Goal: Task Accomplishment & Management: Complete application form

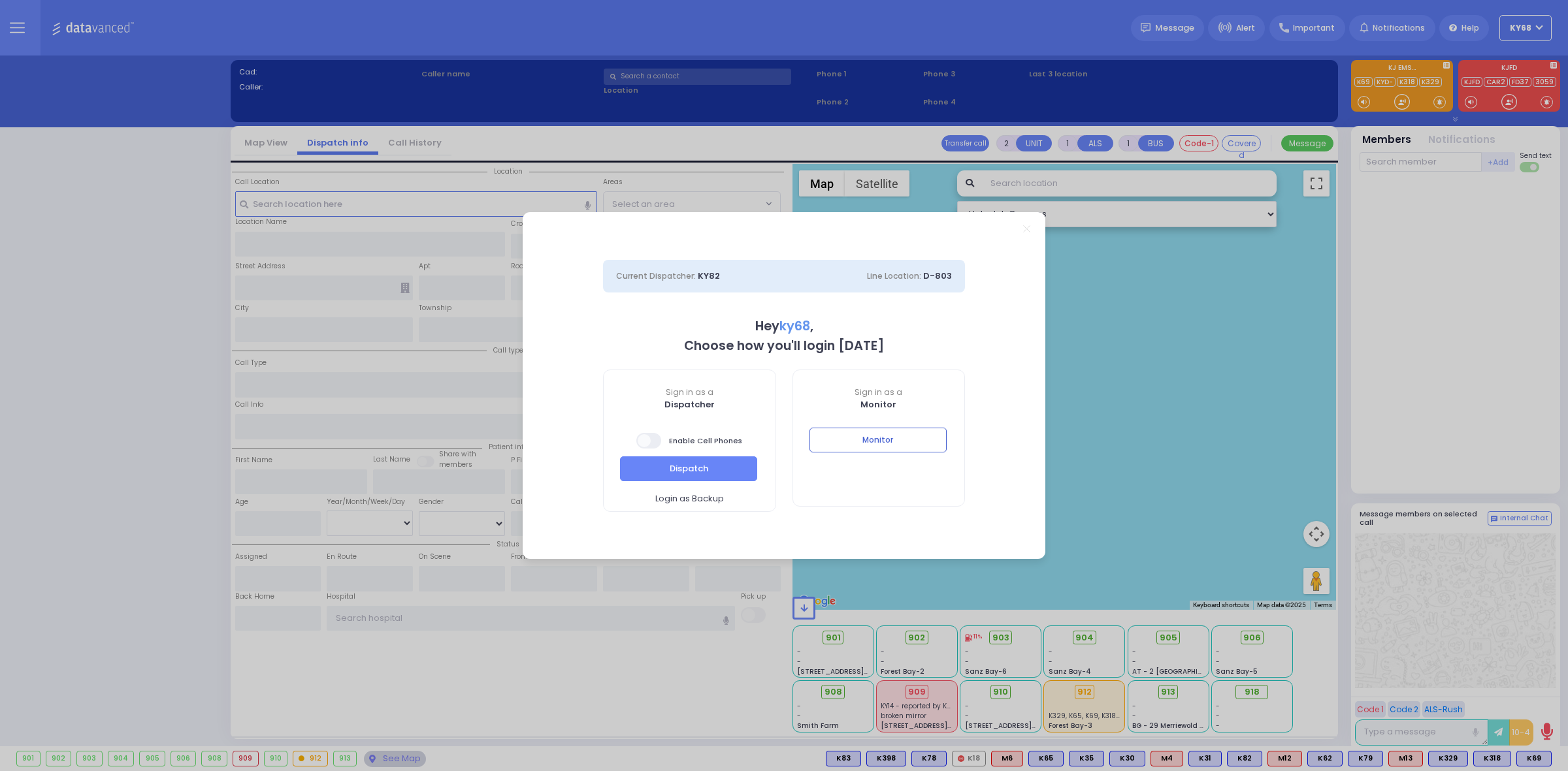
select select "12"
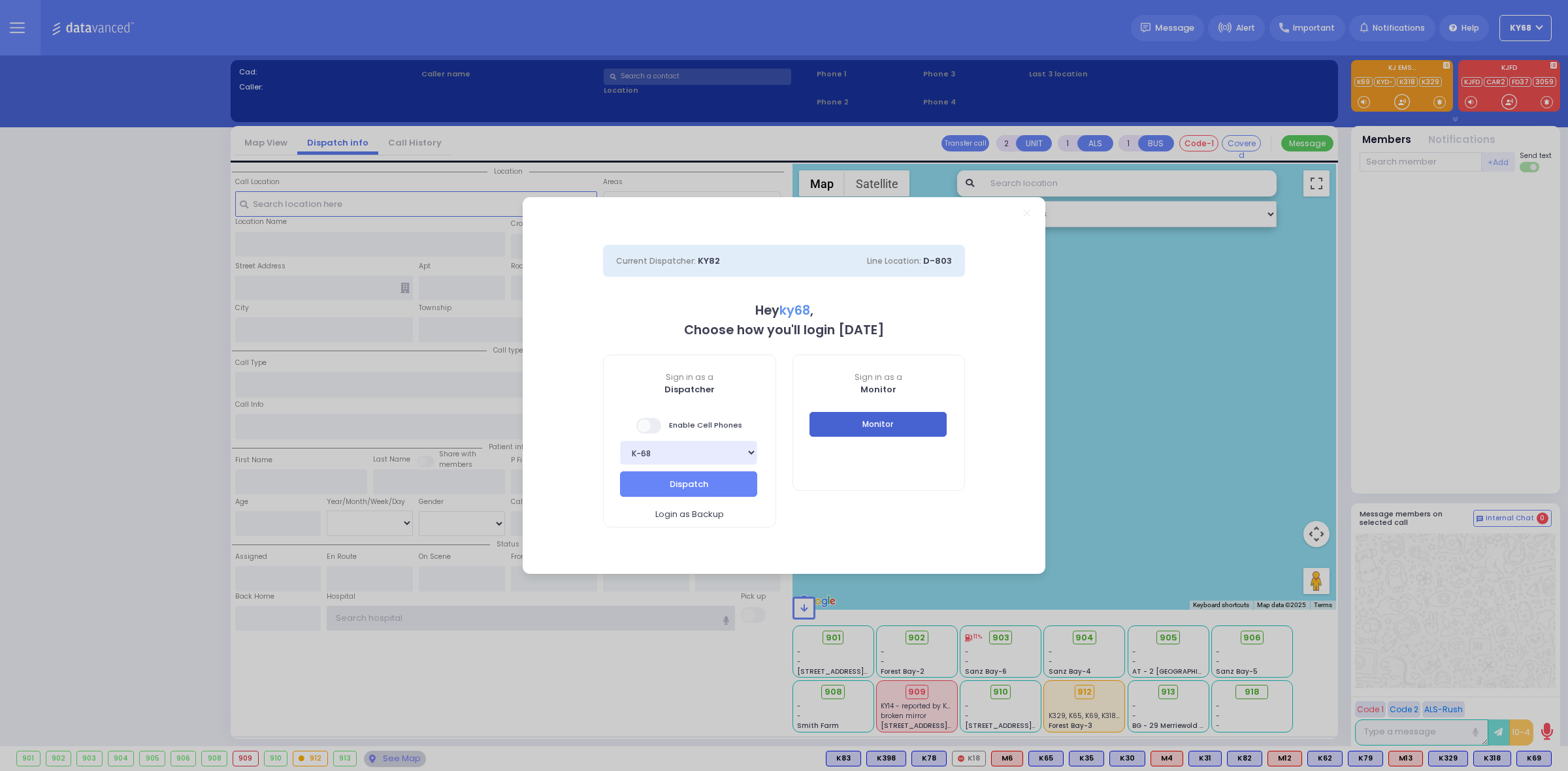
type input "ky68"
click at [828, 420] on button "Monitor" at bounding box center [878, 424] width 137 height 24
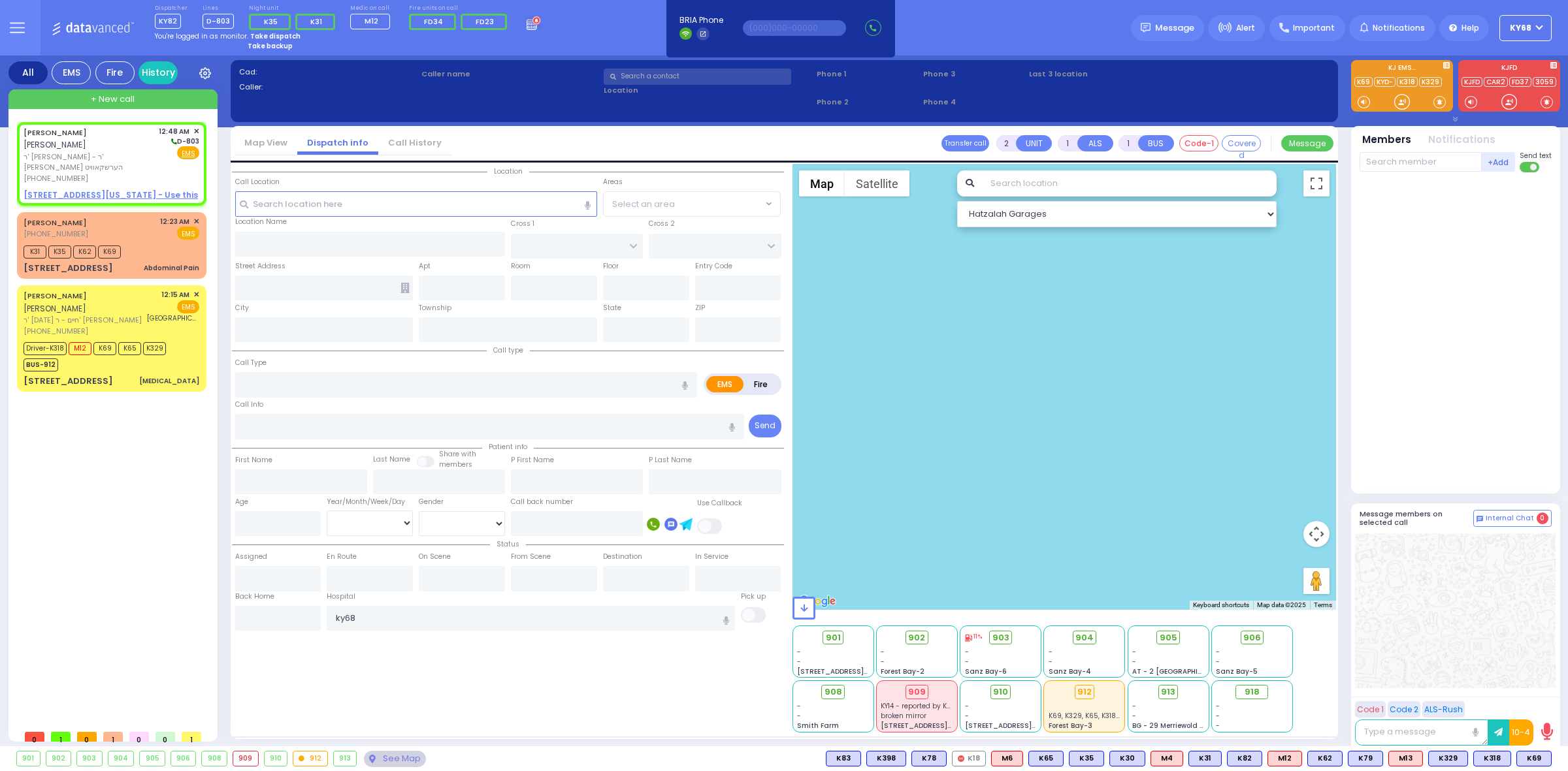
select select
radio input "true"
type input "SHIMON"
type input "LANDAU"
select select
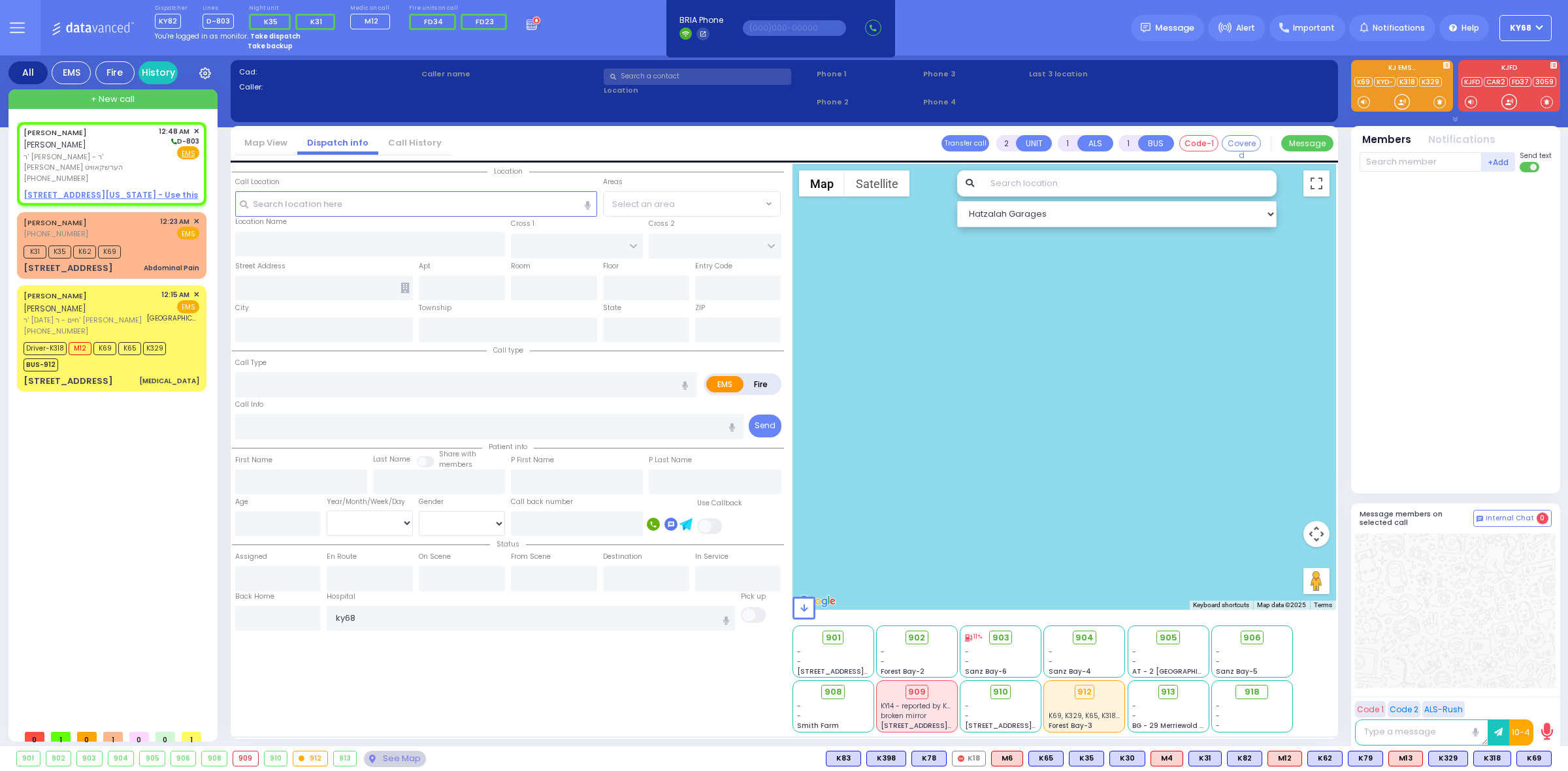
type input "00:48"
select select "Hatzalah Garages"
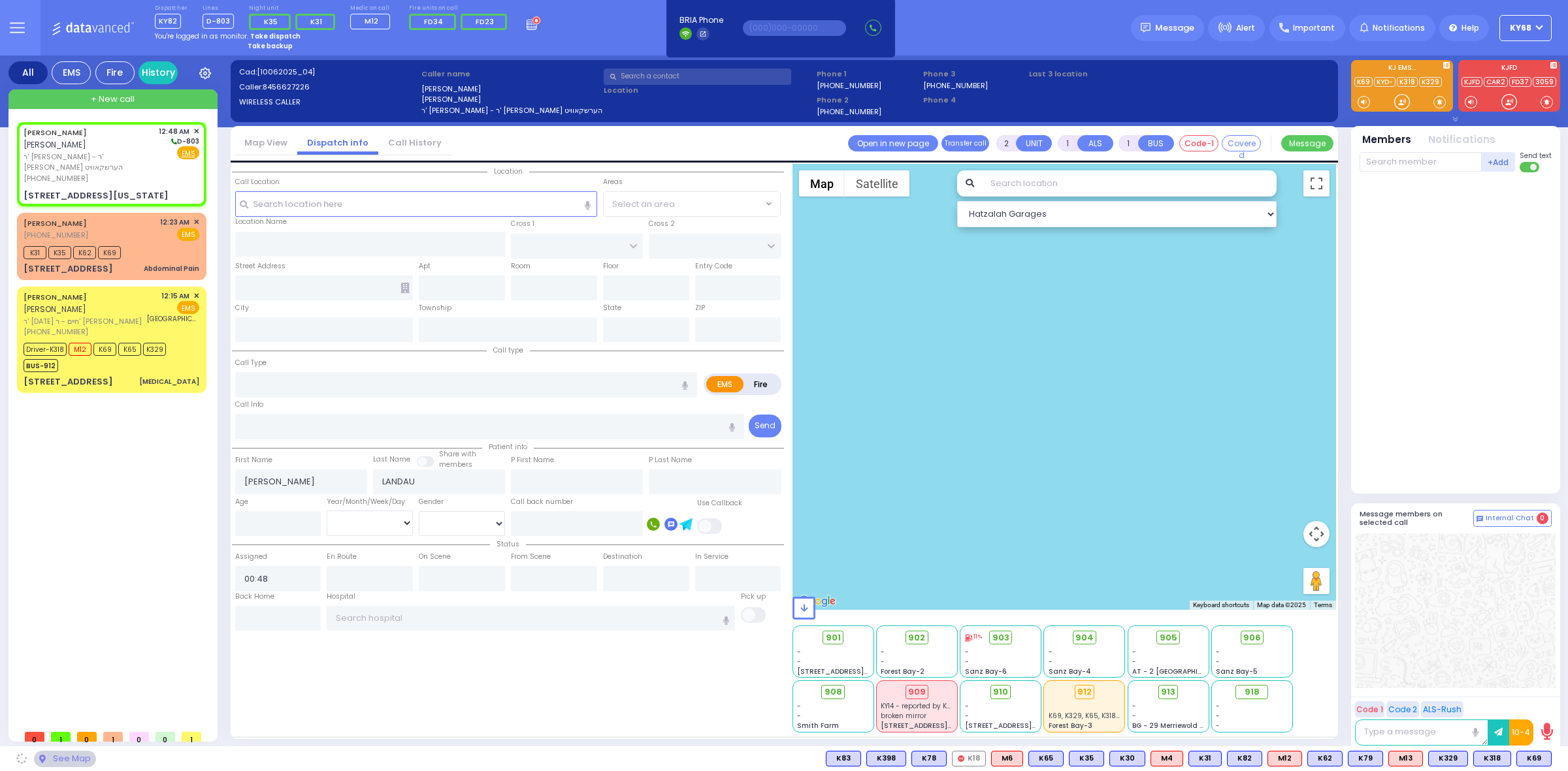
select select
radio input "true"
select select
type input "MERRIEWOLD LN SOUTH"
type input "[STREET_ADDRESS][US_STATE]"
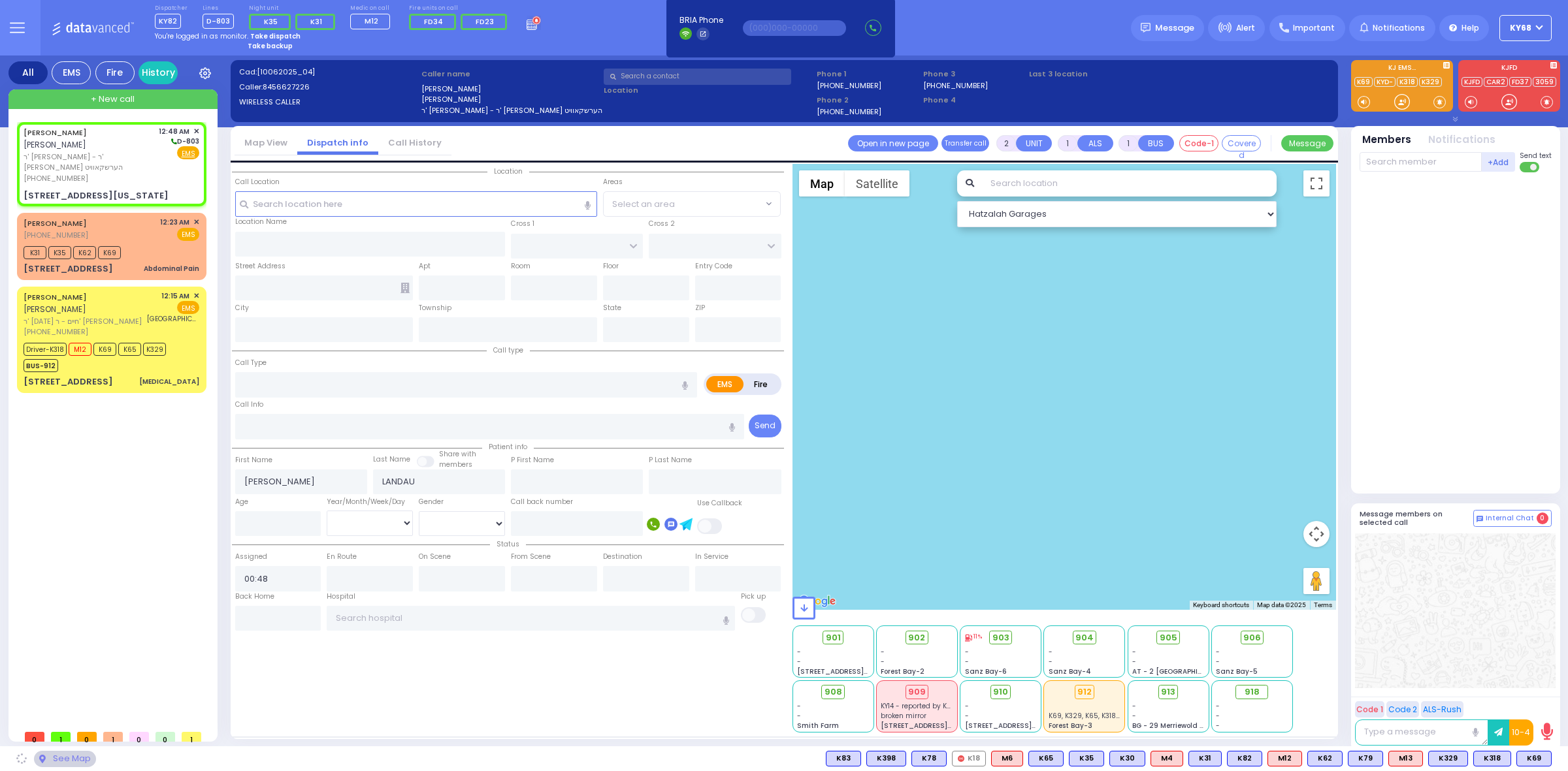
type input "Monroe"
type input "New York"
type input "10950"
select select
radio input "true"
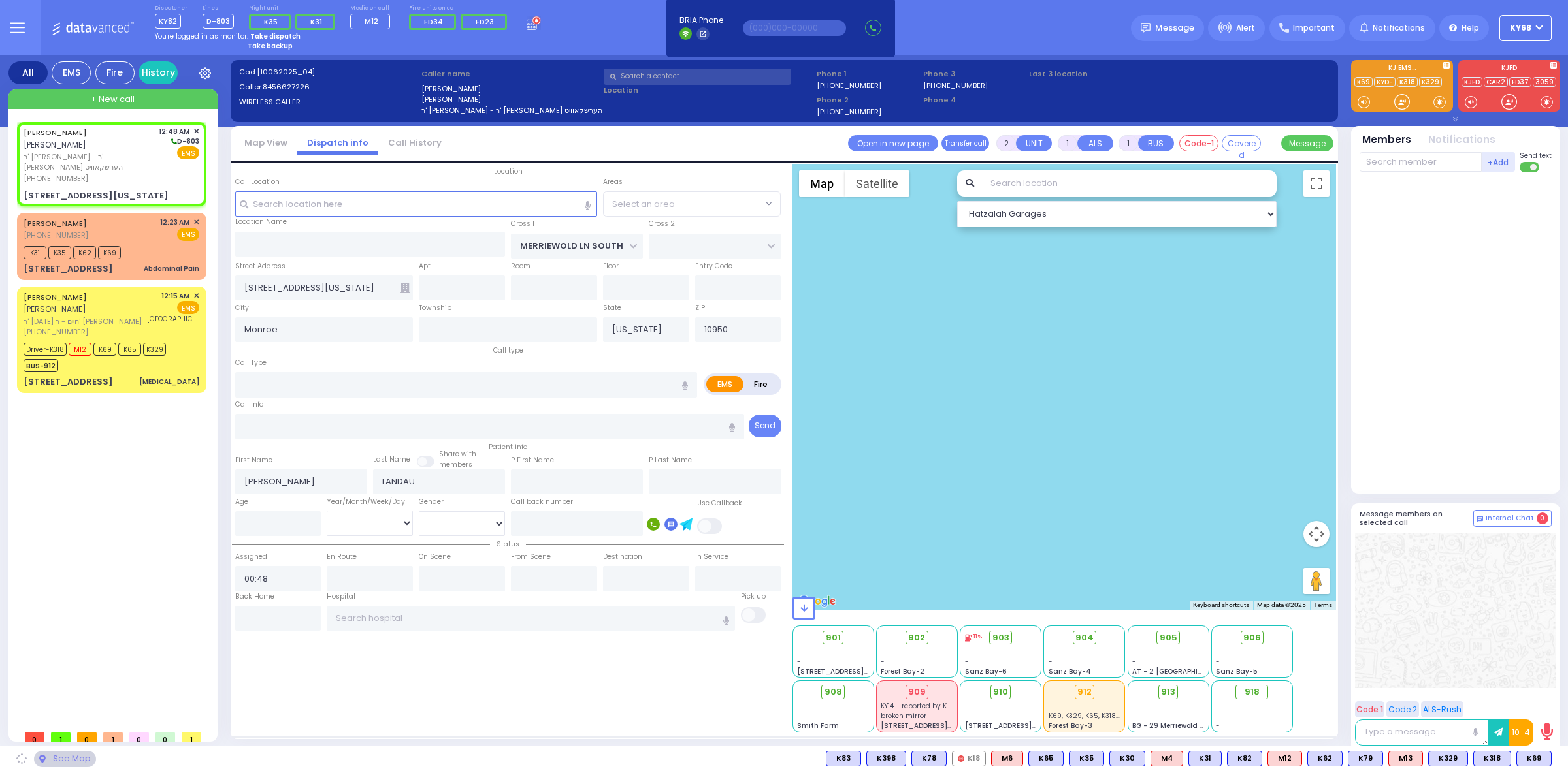
select select
select select "Hatzalah Garages"
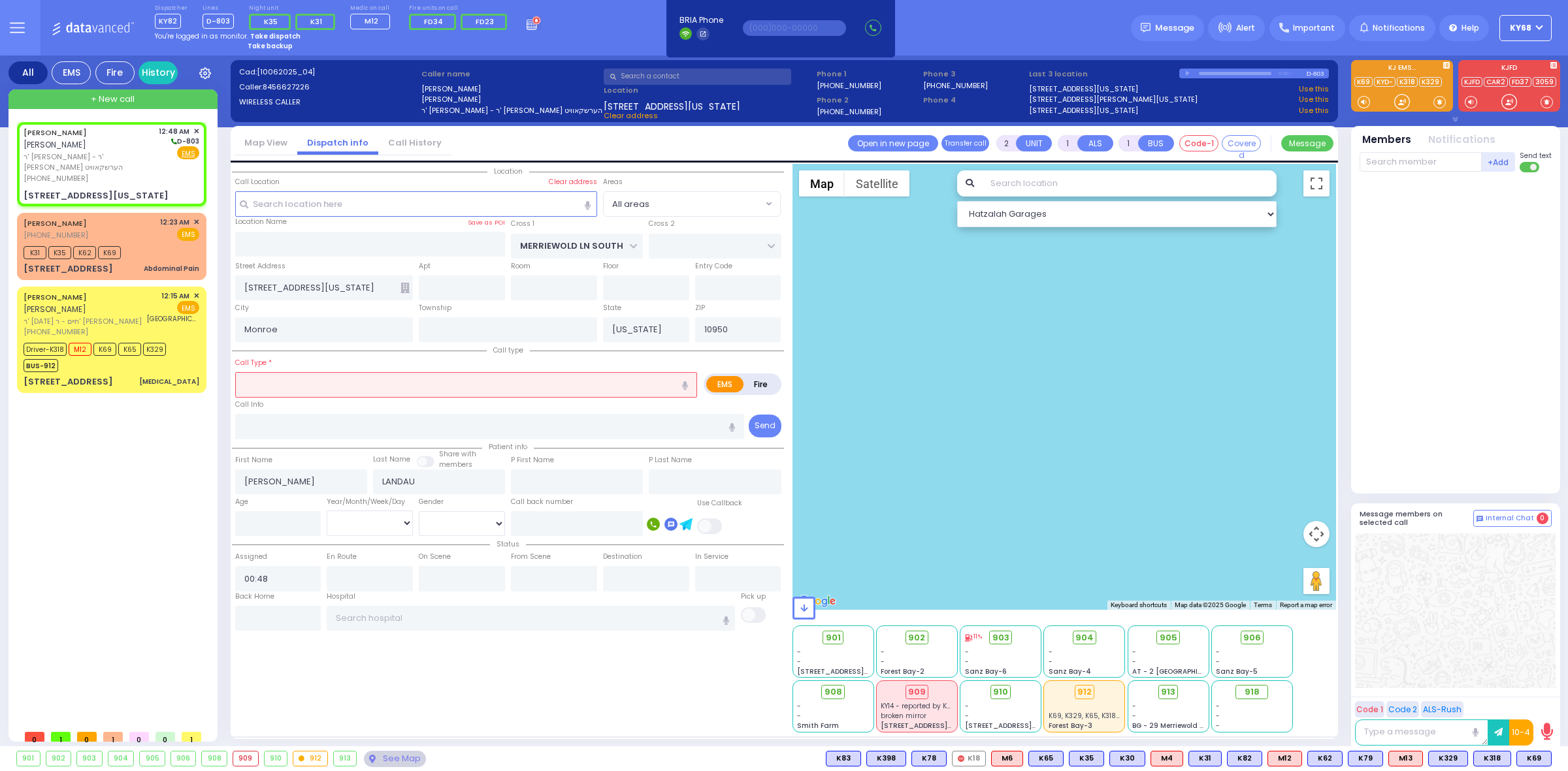
select select
type input "cr"
radio input "true"
select select
select select "Hatzalah Garages"
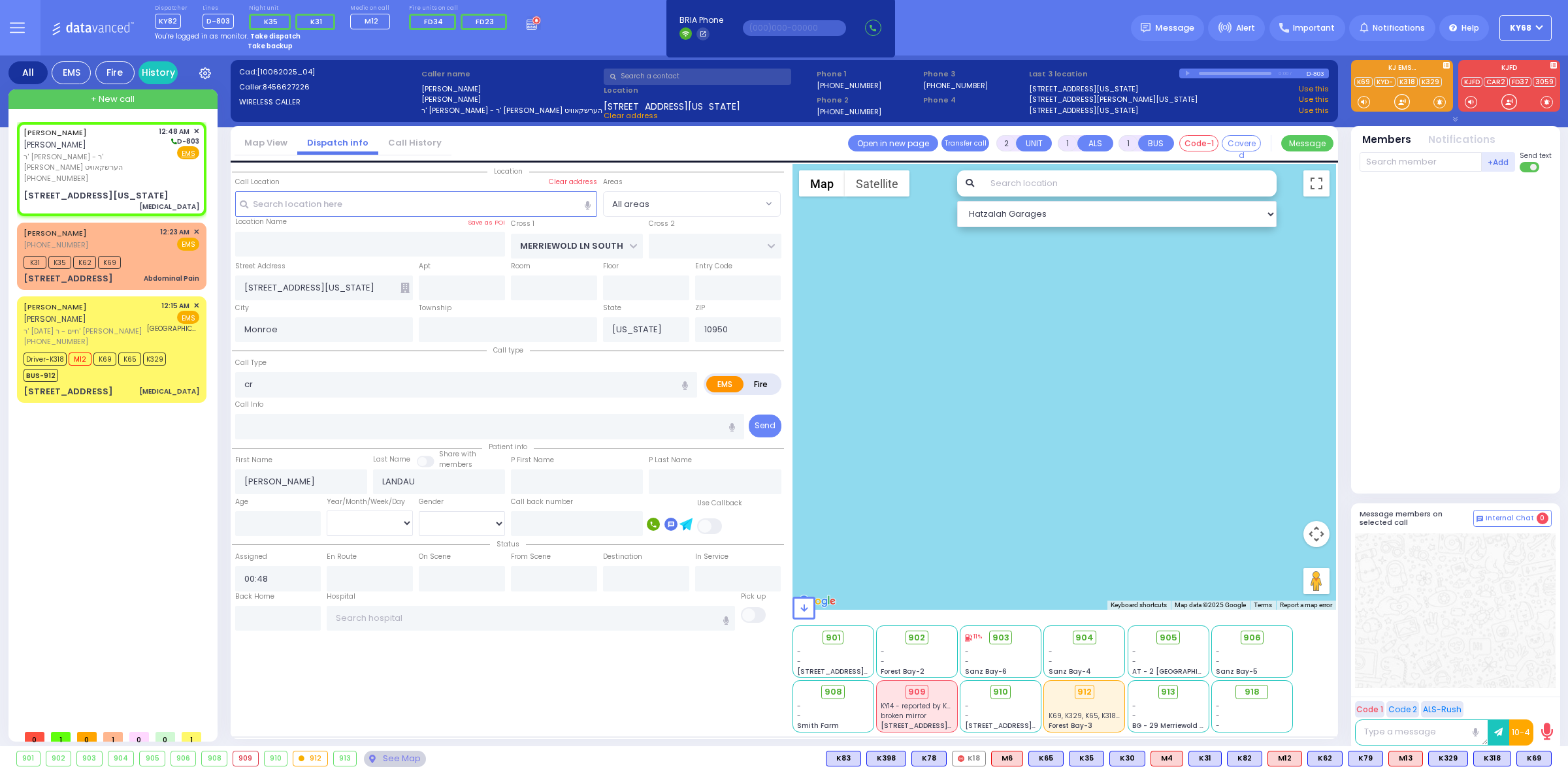
type input "1"
select select
type input "[MEDICAL_DATA]"
radio input "true"
select select
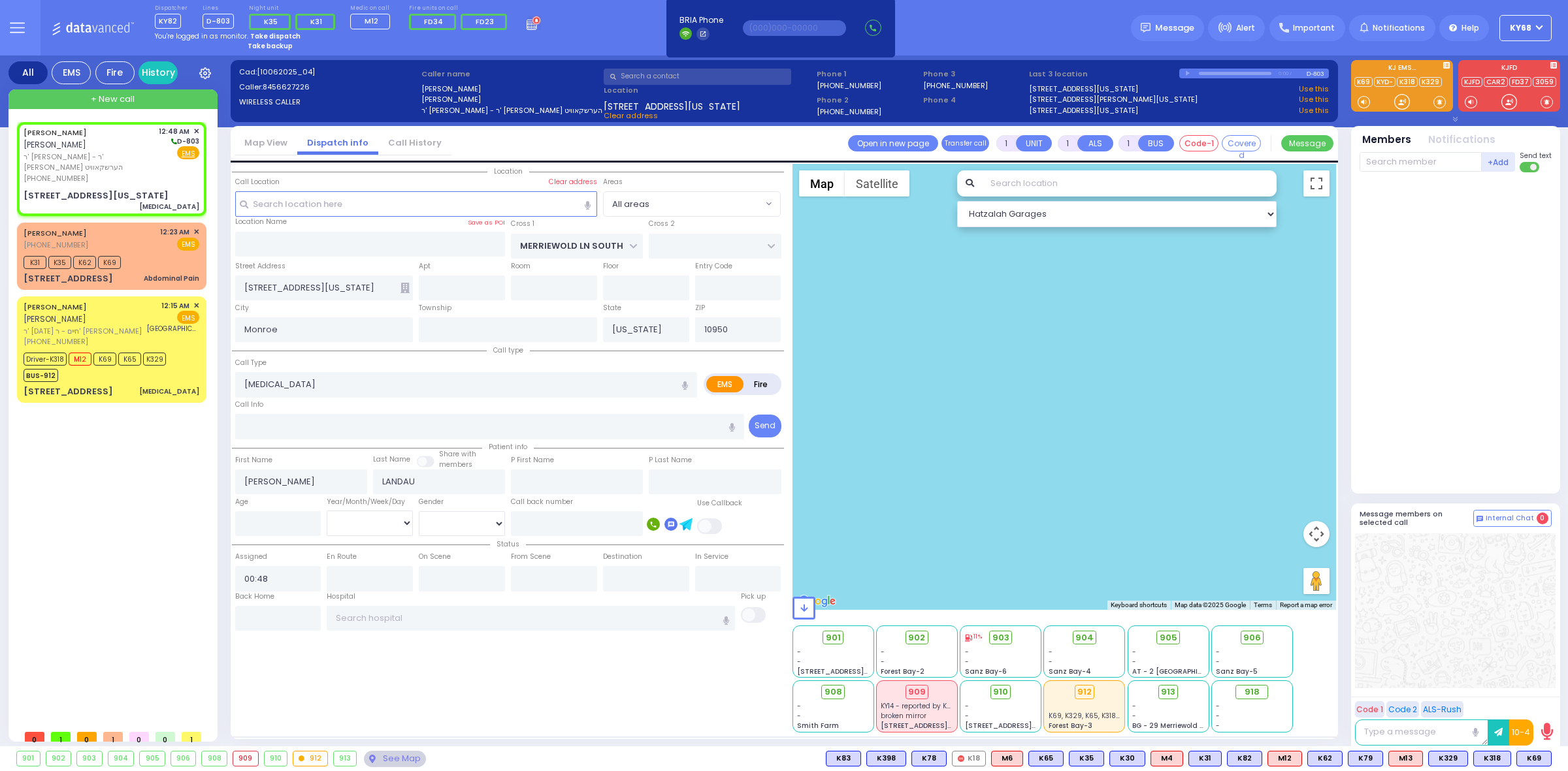
select select "Hatzalah Garages"
select select
radio input "true"
type input "10"
select select
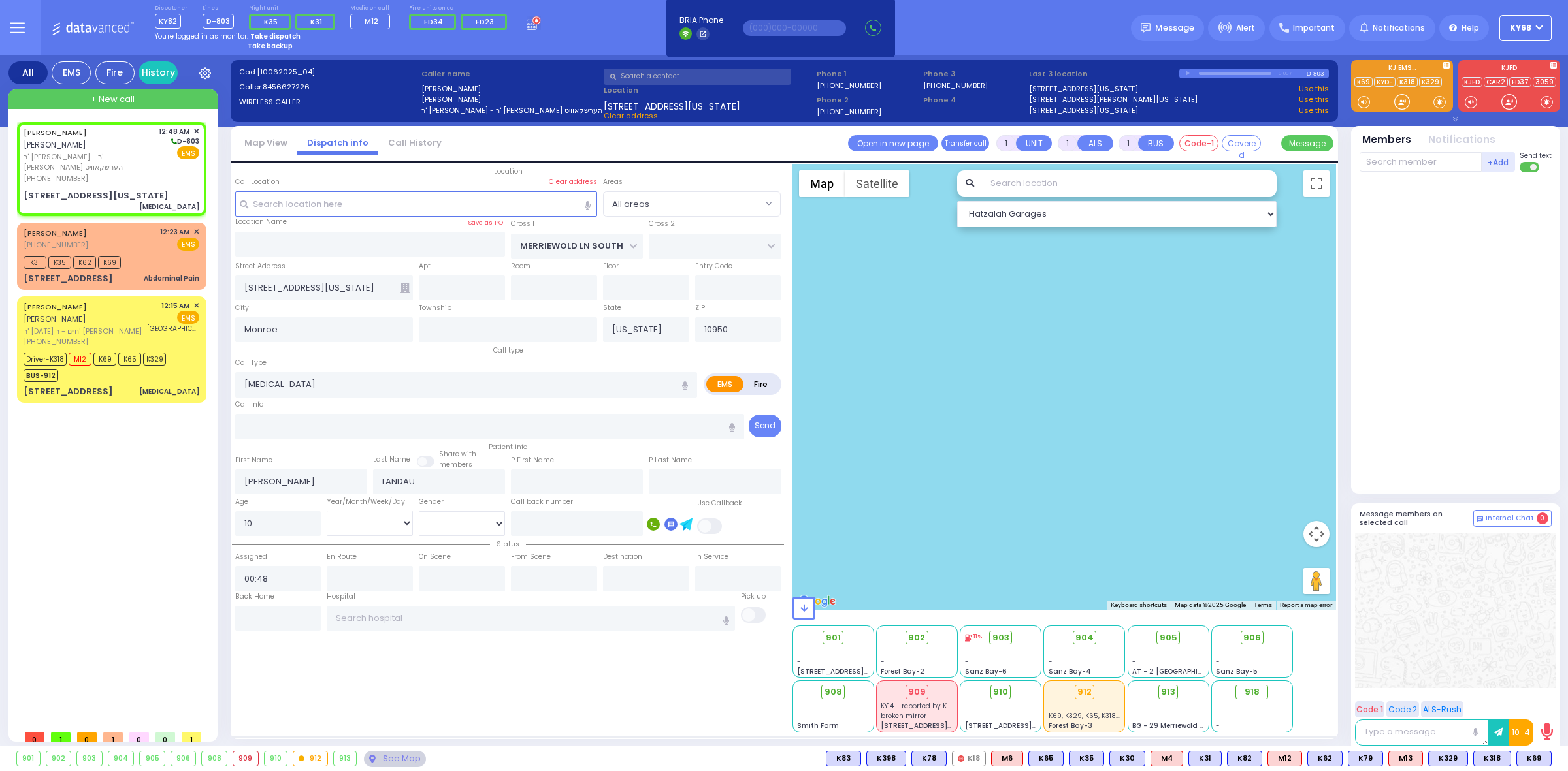
select select "Hatzalah Garages"
select select
radio input "true"
select select "Month"
select select "Hatzalah Garages"
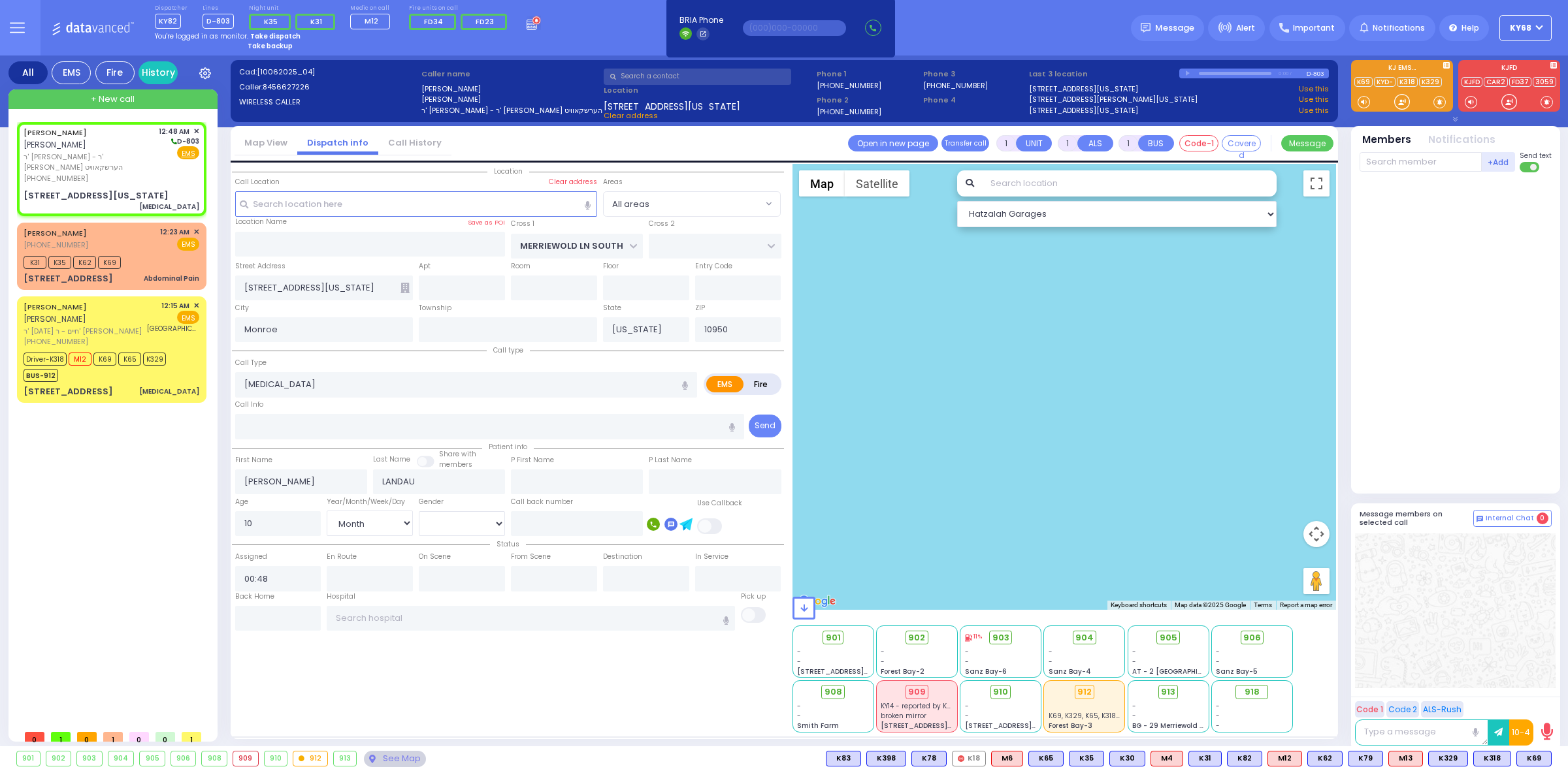
select select
radio input "true"
select select "Month"
select select "[DEMOGRAPHIC_DATA]"
select select "Hatzalah Garages"
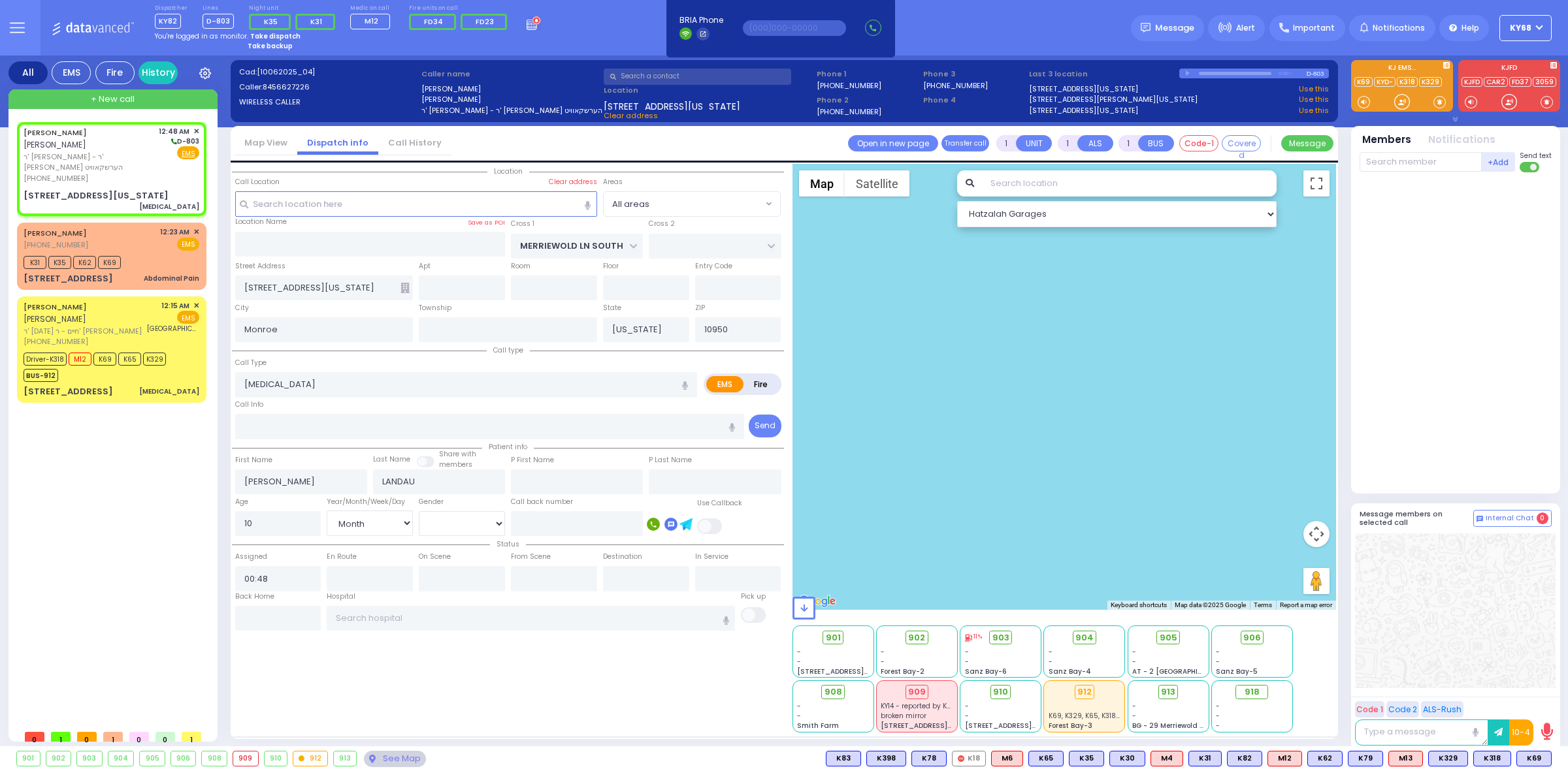
select select
radio input "true"
select select "Month"
select select "[DEMOGRAPHIC_DATA]"
select select "Hatzalah Garages"
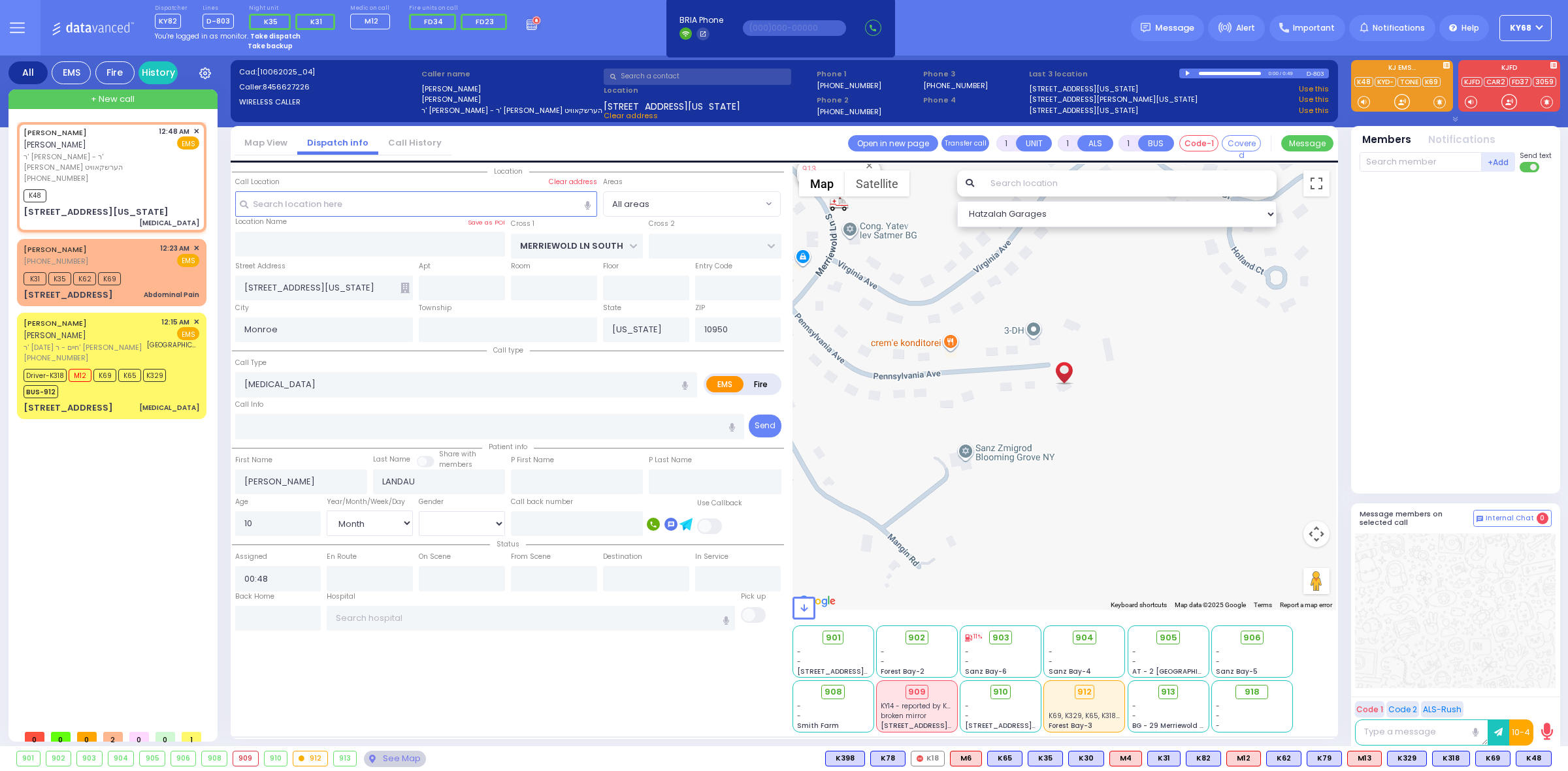
select select
radio input "true"
select select "Month"
select select "[DEMOGRAPHIC_DATA]"
type input "00:50"
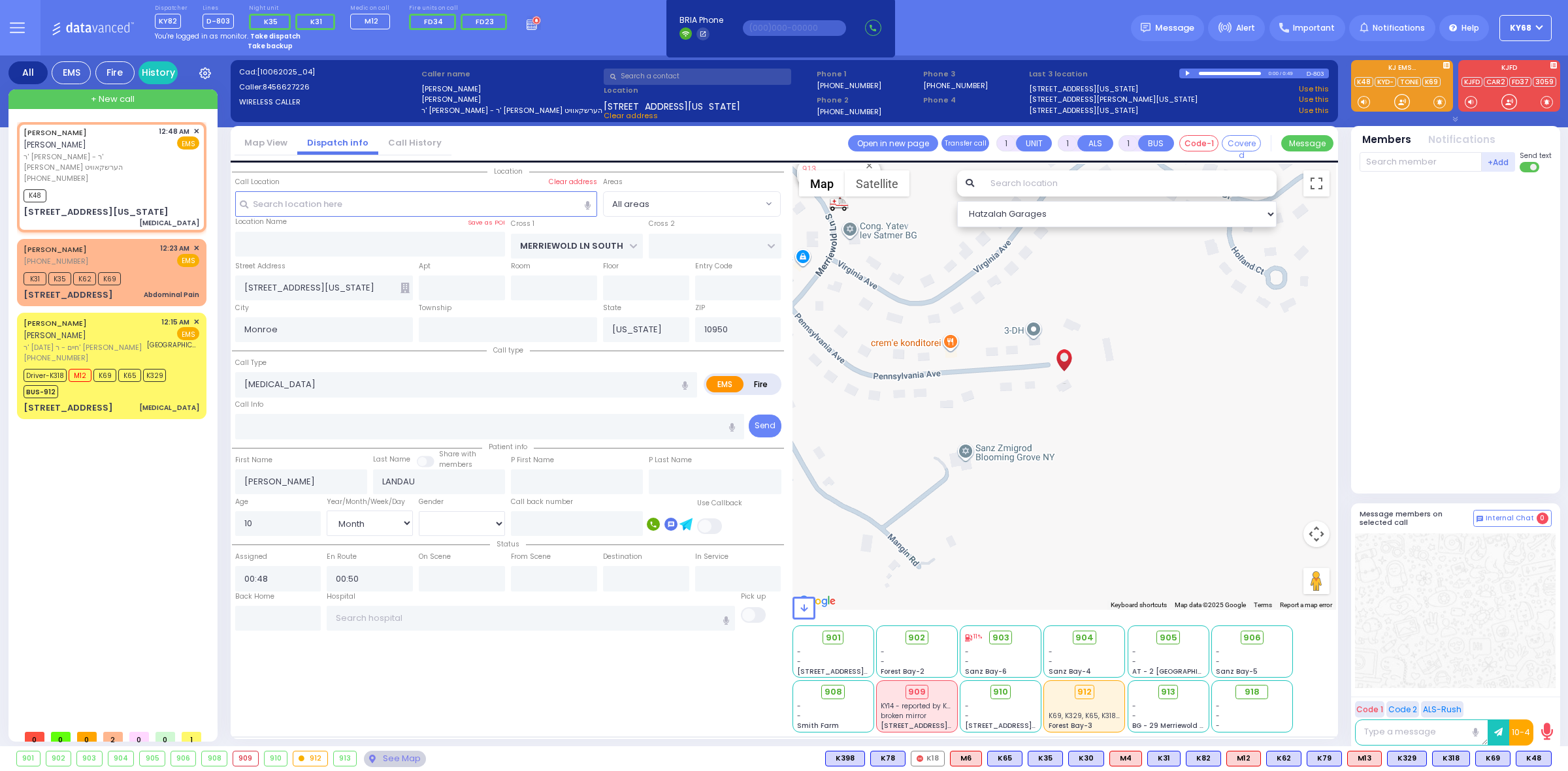
select select "Hatzalah Garages"
select select
radio input "true"
select select "Month"
select select "[DEMOGRAPHIC_DATA]"
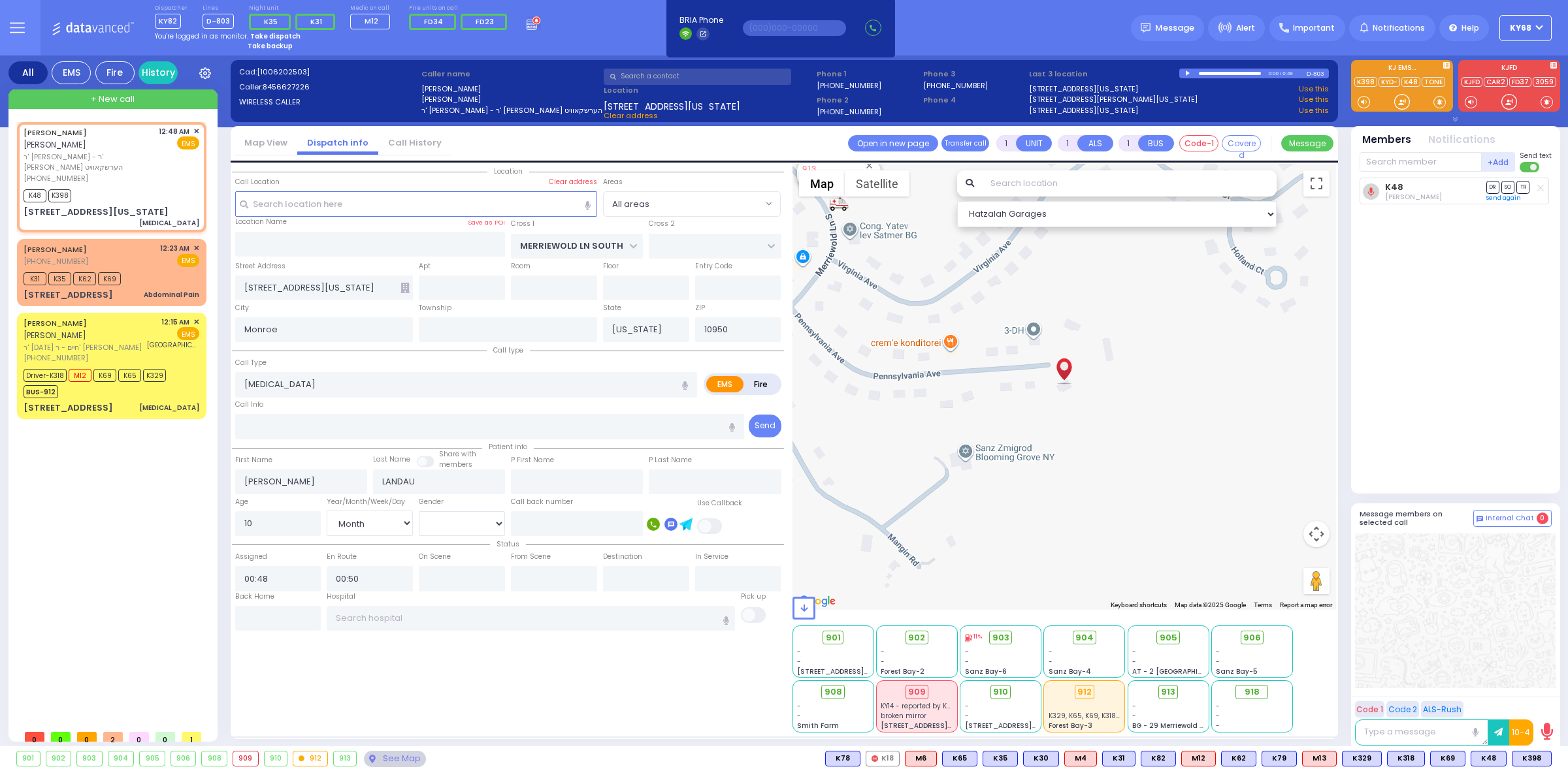
select select "Hatzalah Garages"
select select
radio input "true"
select select "Month"
select select "[DEMOGRAPHIC_DATA]"
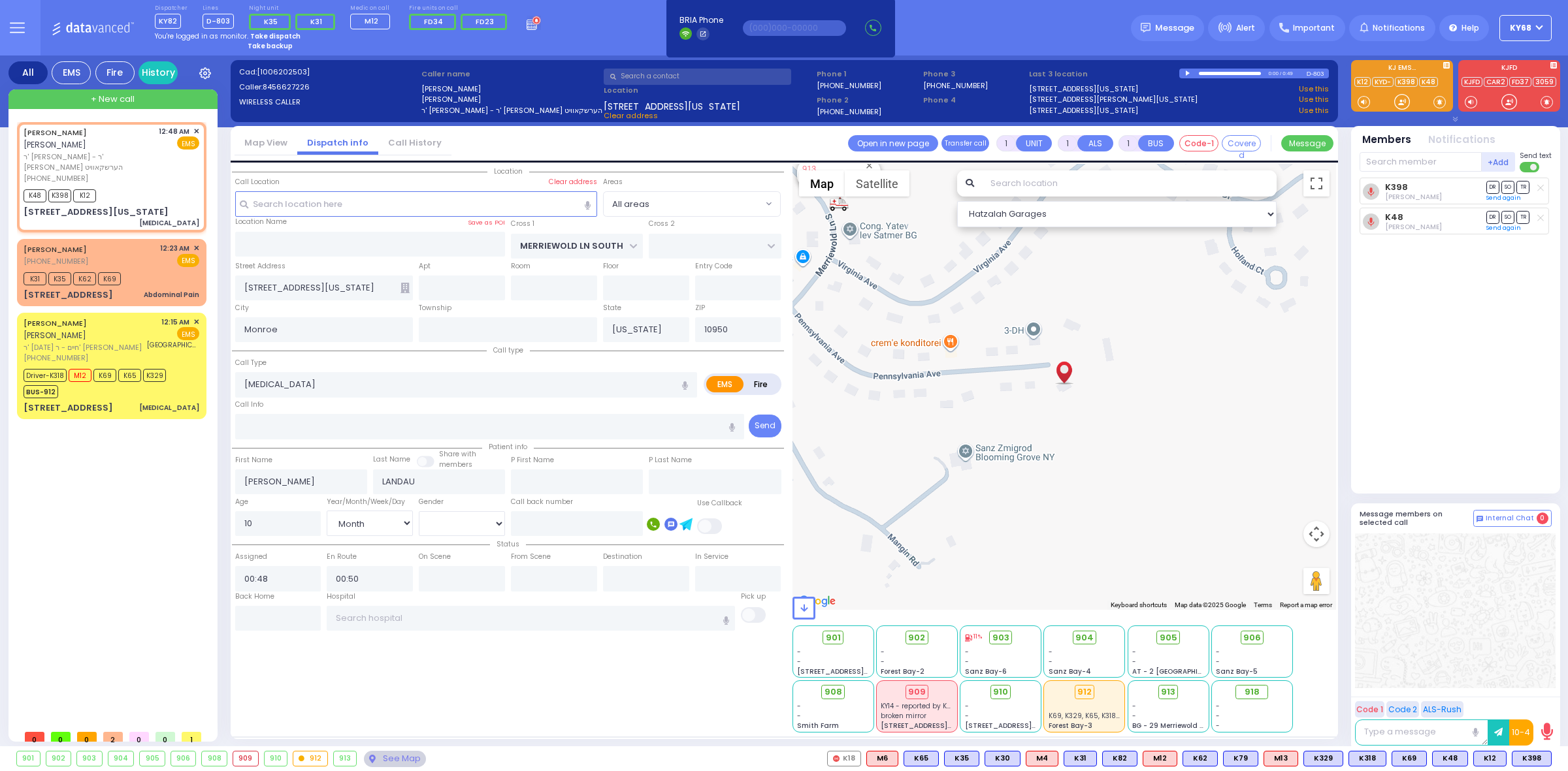
select select "Hatzalah Garages"
select select
radio input "true"
select select "Month"
select select "[DEMOGRAPHIC_DATA]"
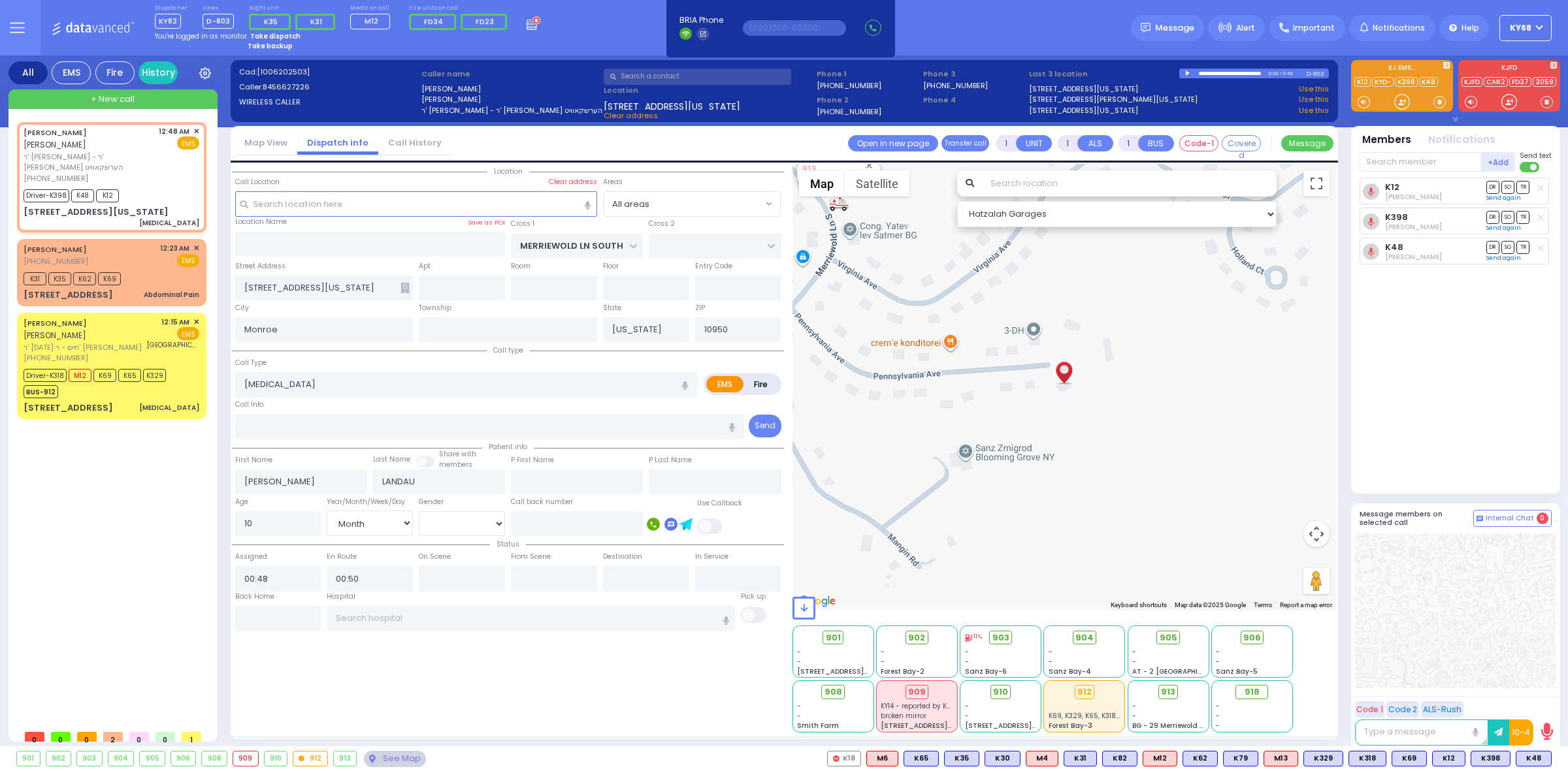
select select "Hatzalah Garages"
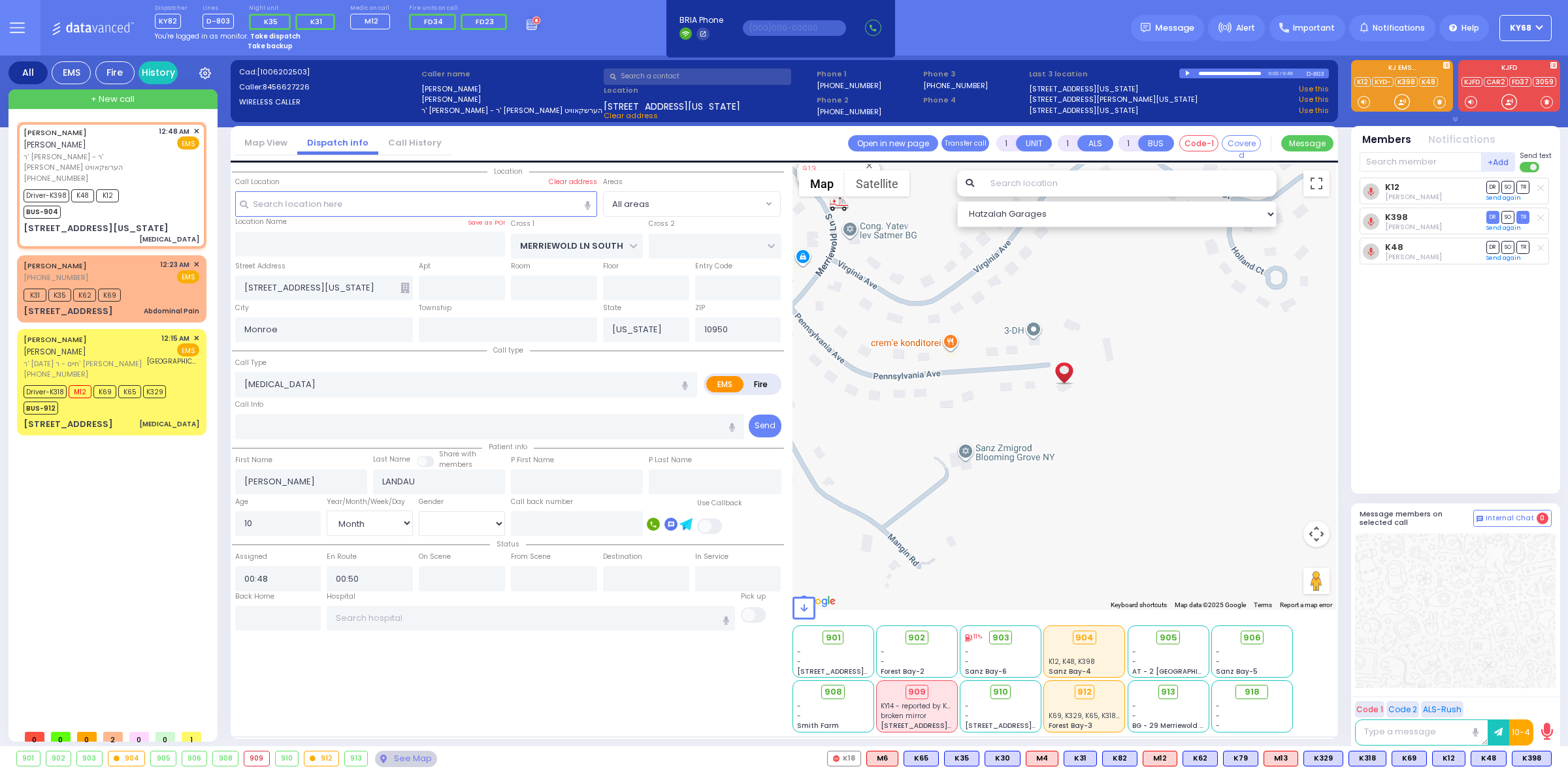
select select
radio input "true"
select select "Month"
select select "[DEMOGRAPHIC_DATA]"
select select "Hatzalah Garages"
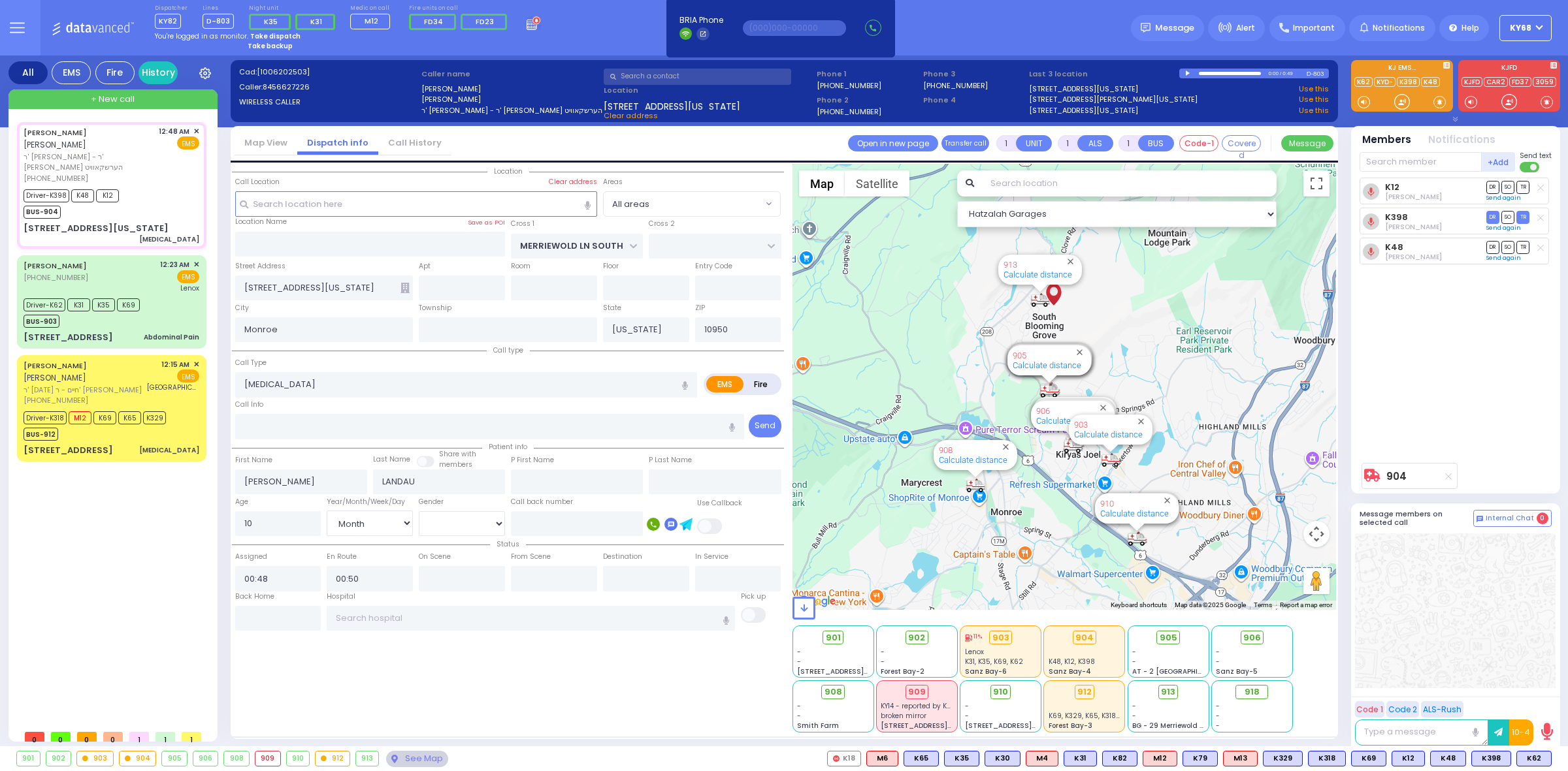
select select
radio input "true"
select select "Month"
select select "[DEMOGRAPHIC_DATA]"
type input "00:54"
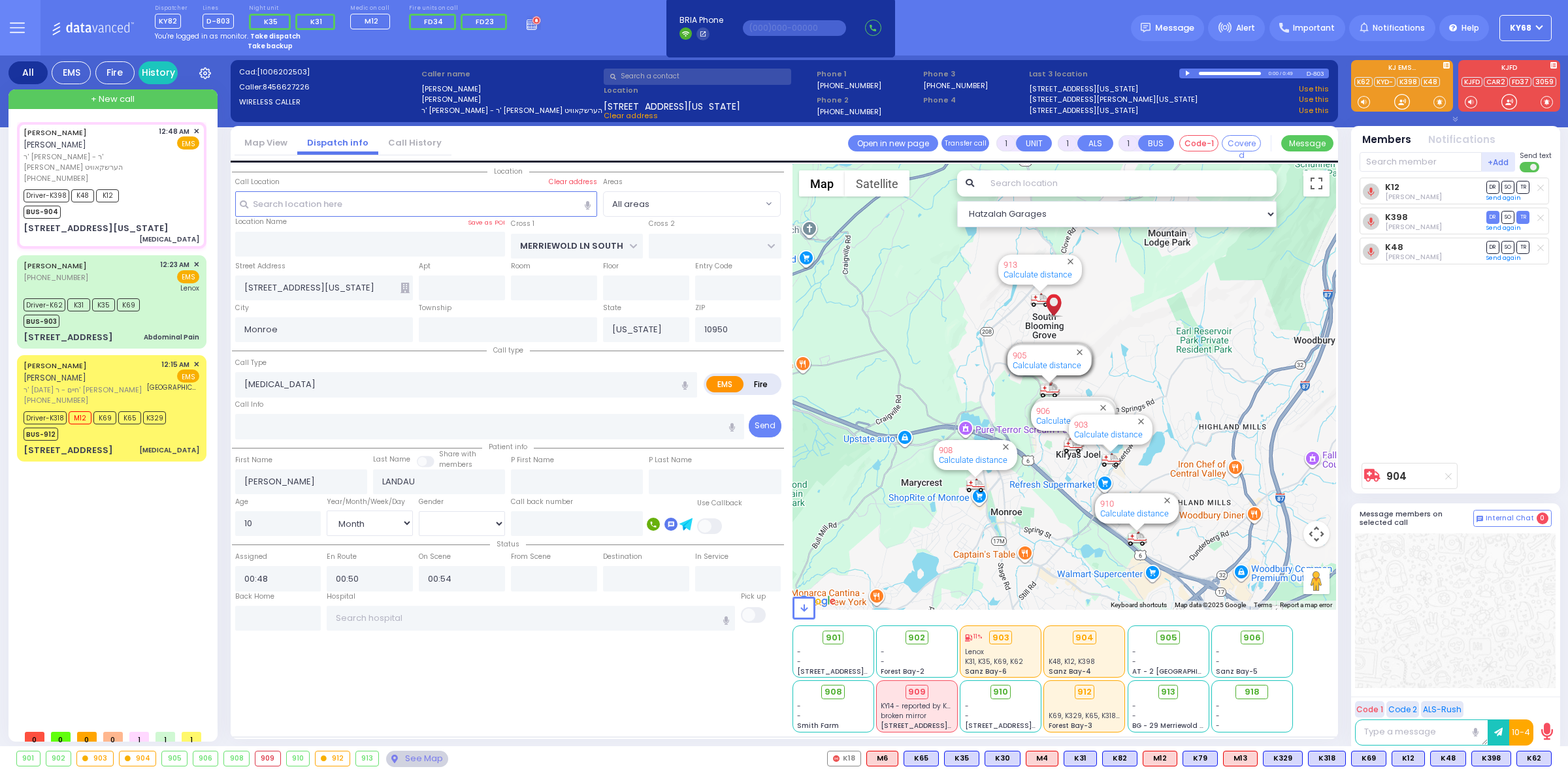
select select "Hatzalah Garages"
select select
radio input "true"
select select "Month"
select select "[DEMOGRAPHIC_DATA]"
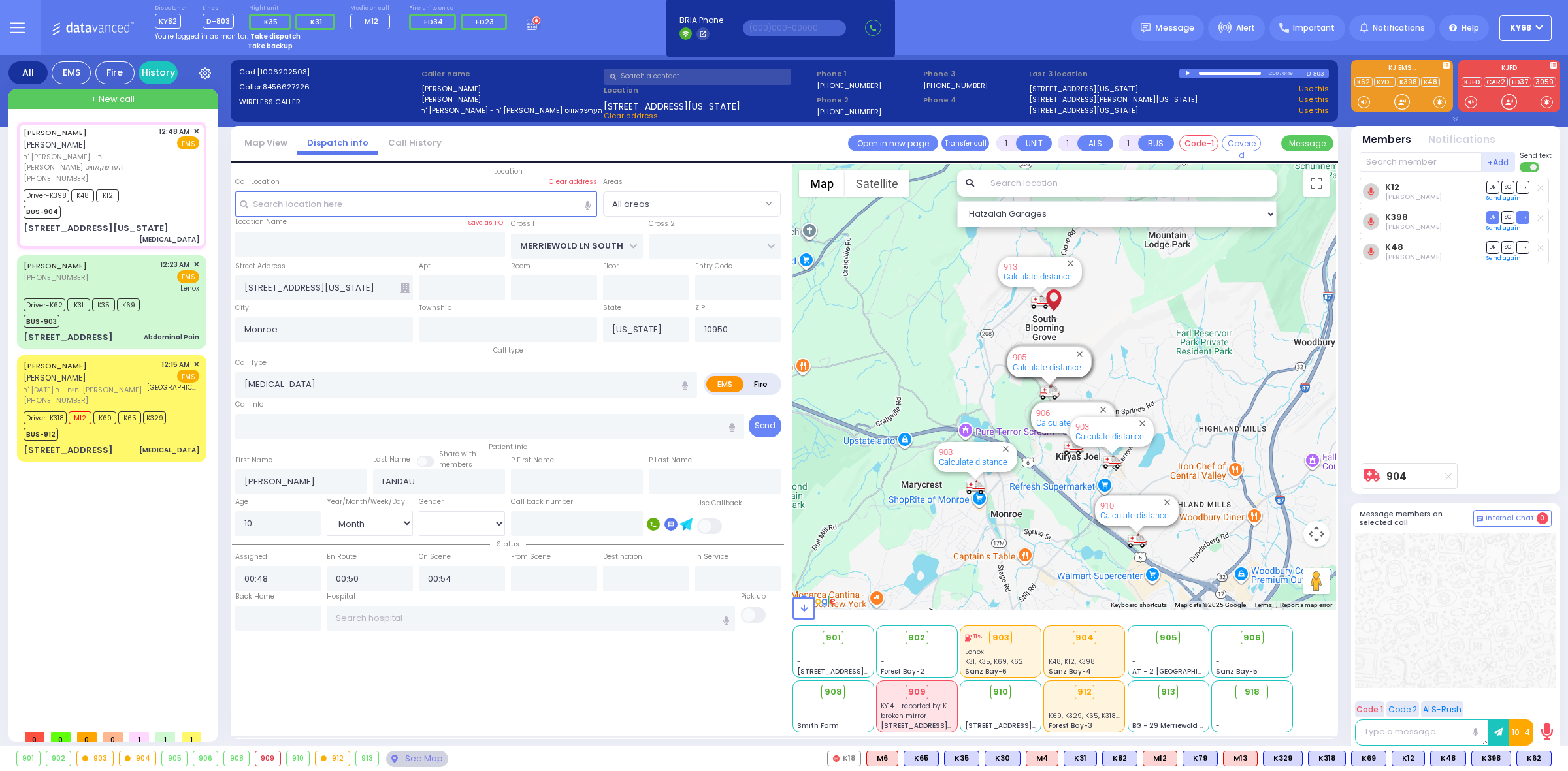
type input "00:51"
select select "Hatzalah Garages"
click at [1383, 382] on div "K12 Bernard Babad DR SO TR" at bounding box center [1457, 316] width 195 height 279
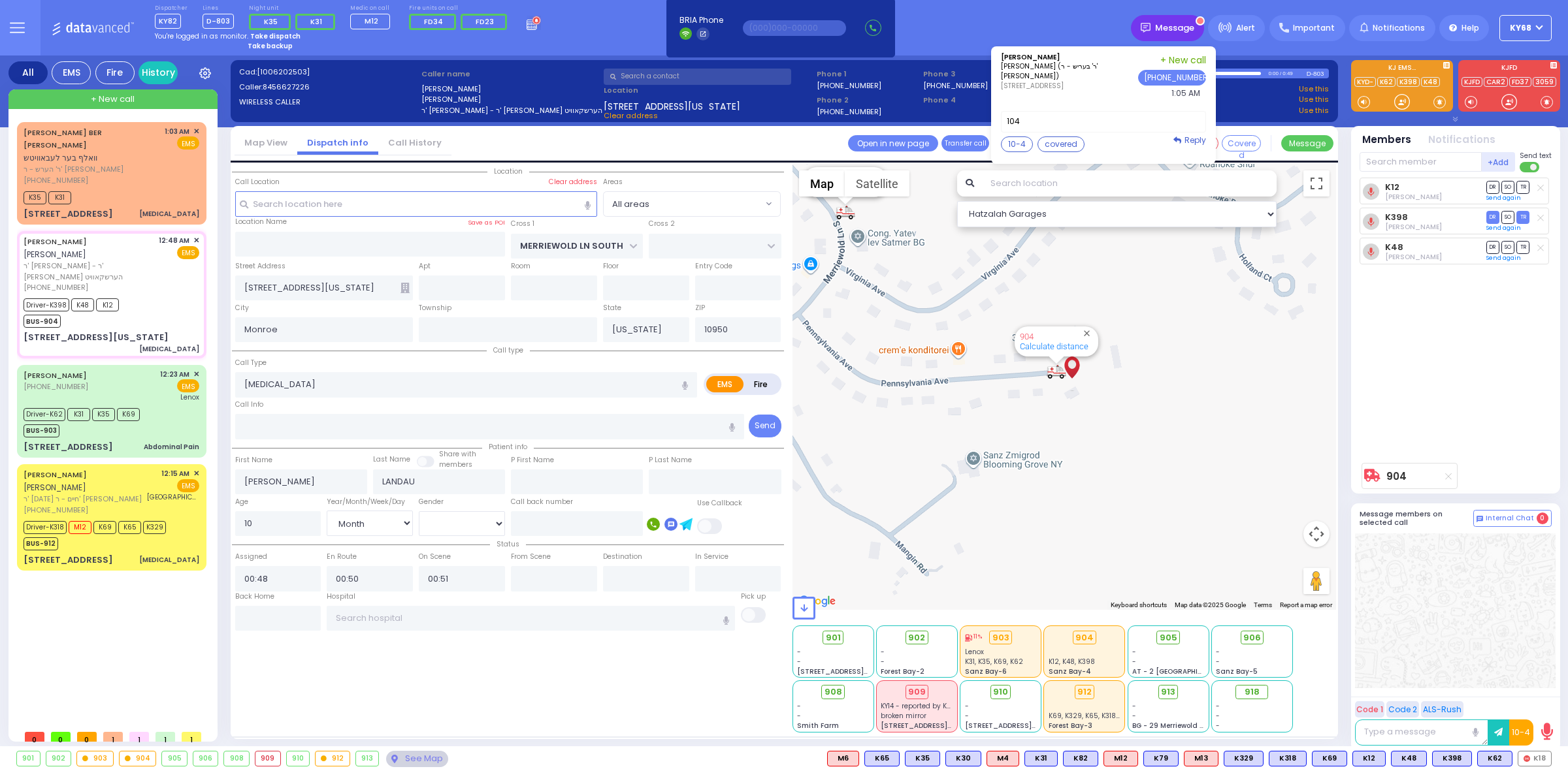
click at [1192, 26] on span "Message" at bounding box center [1174, 28] width 39 height 13
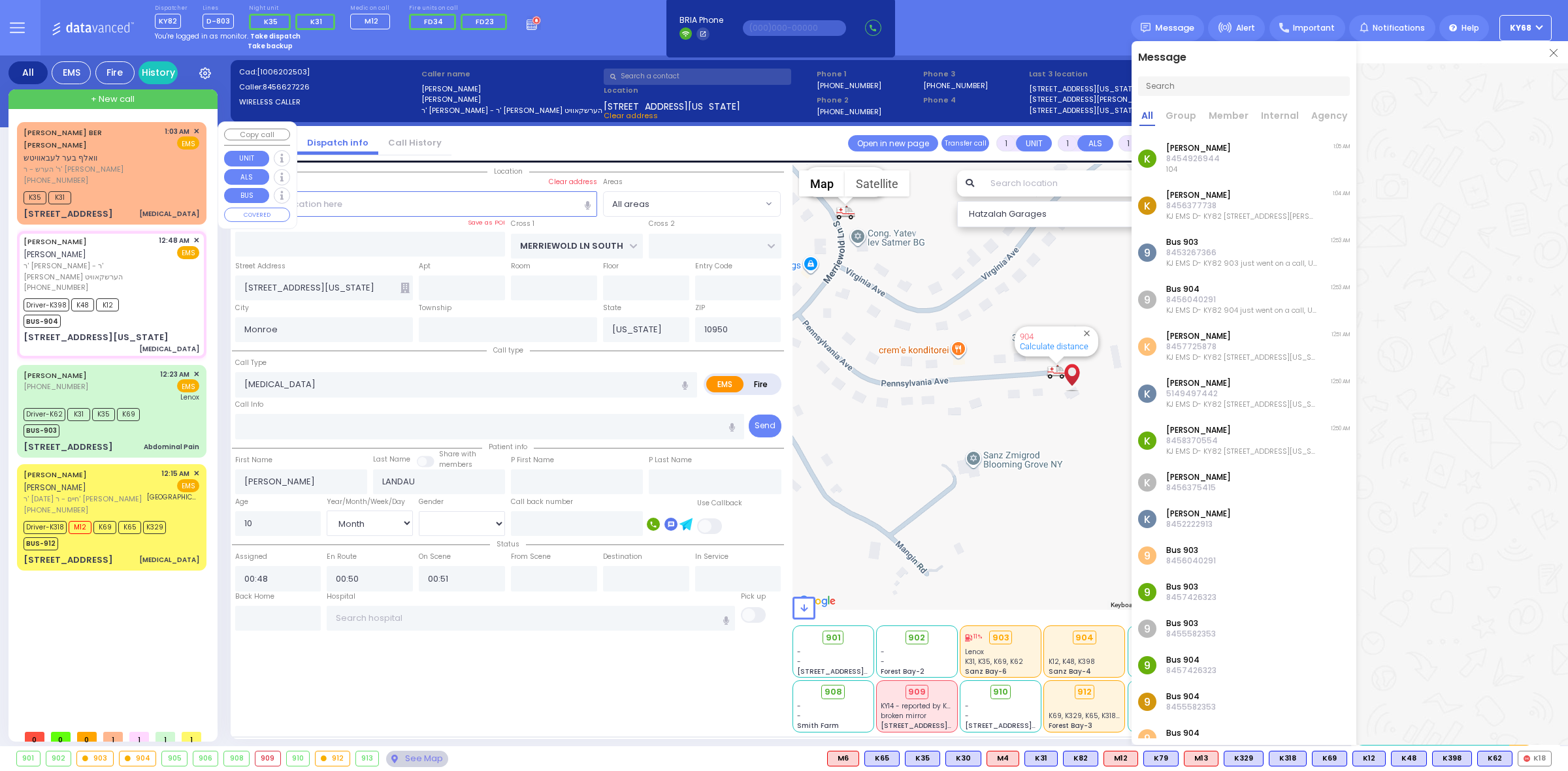
click at [89, 175] on div "[PHONE_NUMBER]" at bounding box center [92, 180] width 136 height 11
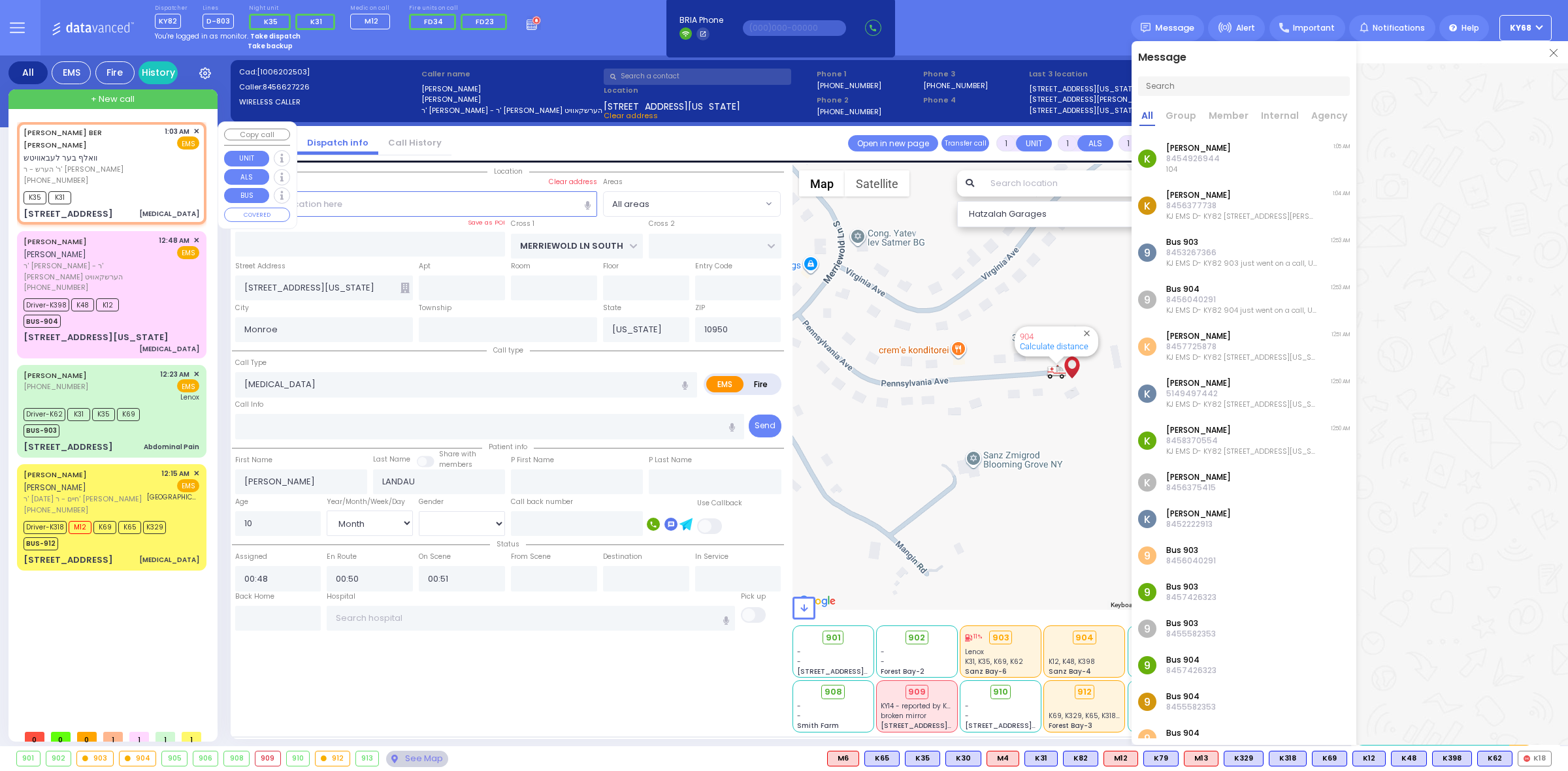
type input "2"
select select
type input "[MEDICAL_DATA]"
radio input "true"
type input "WOLF BER"
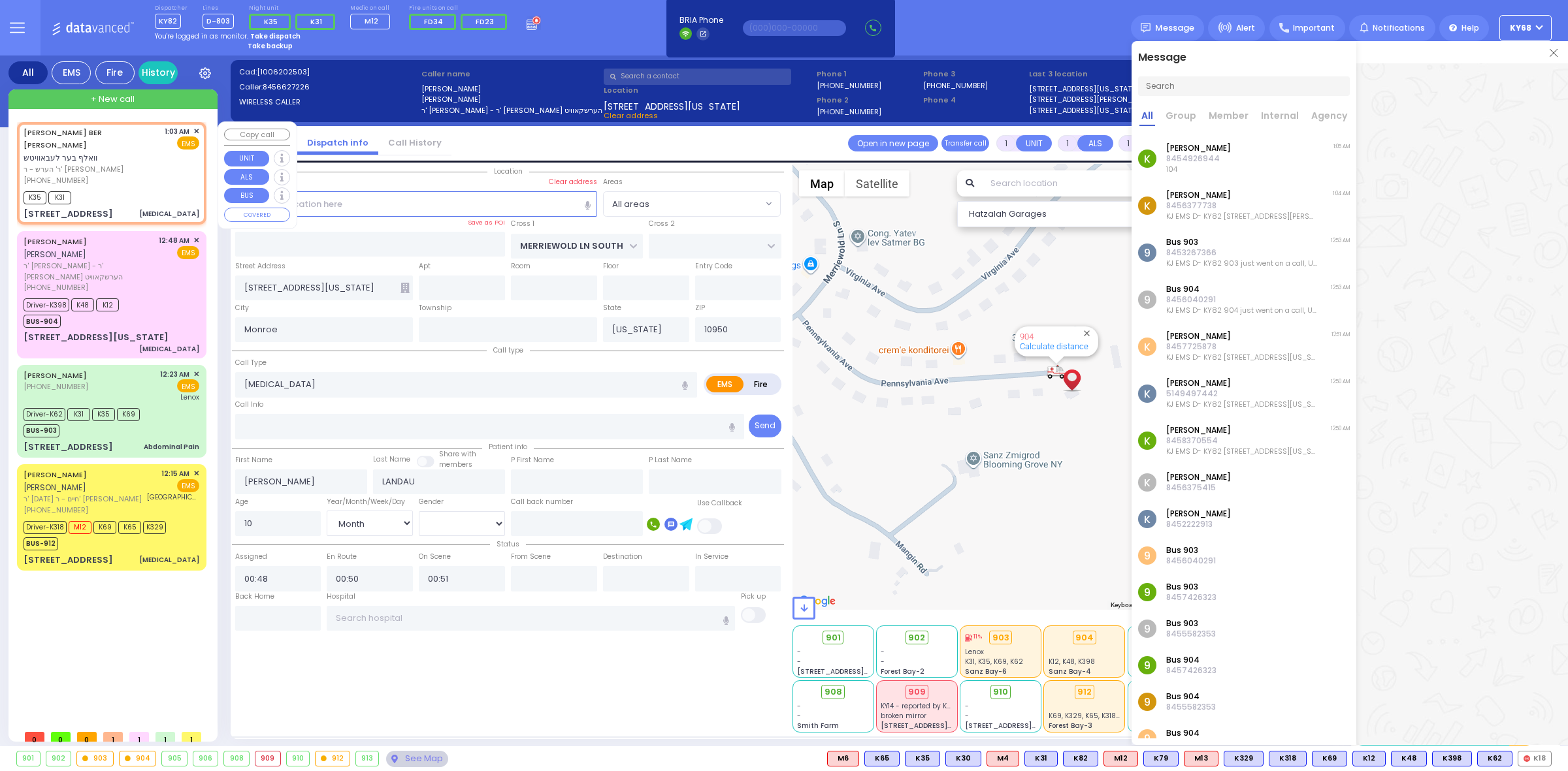
type input "LEBOWITZ"
select select
type input "01:03"
type input "01:04"
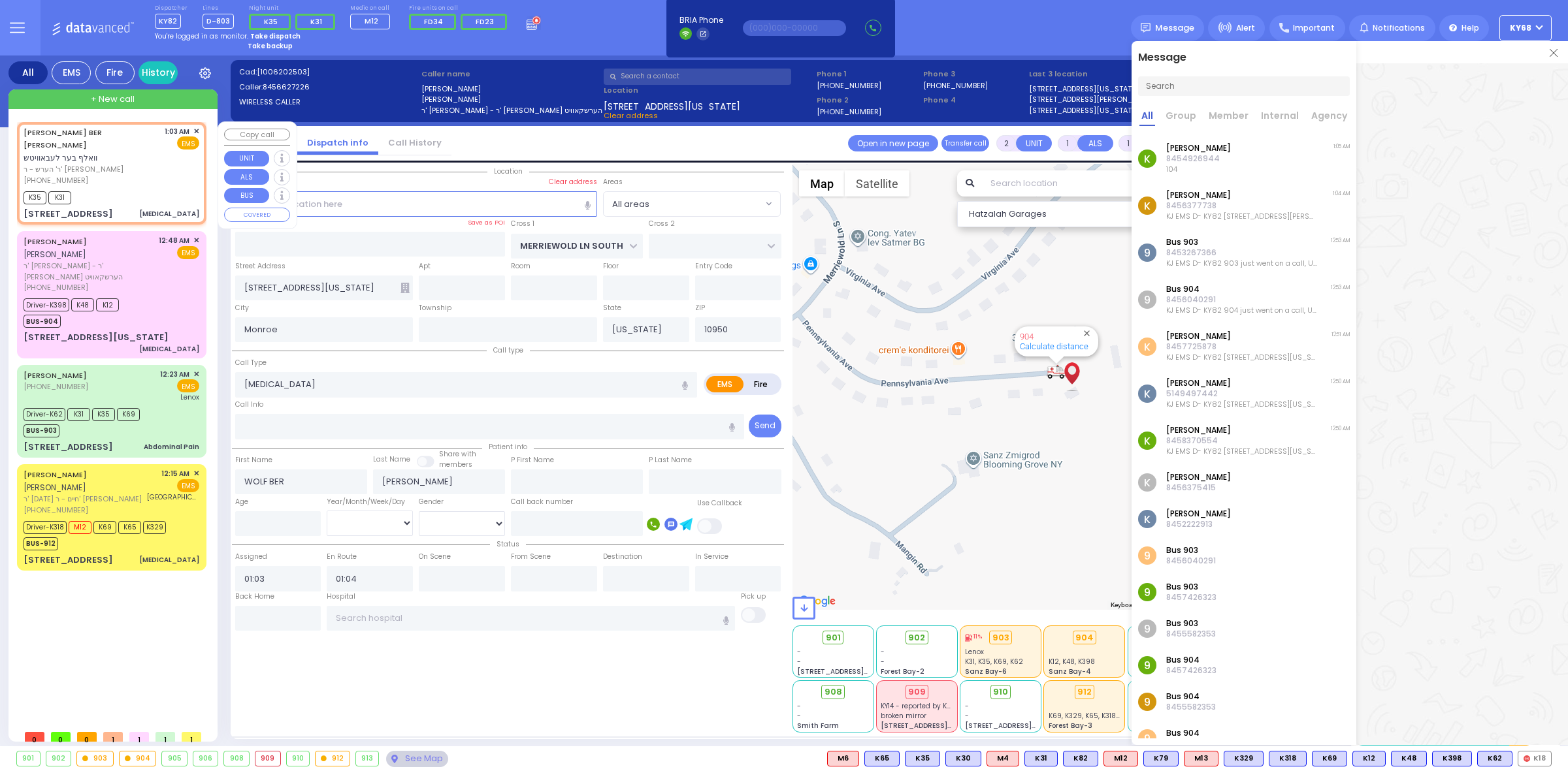
type input "CARTER LN"
type input "KOSNITZ RD"
type input "8 Zenta Road"
type input "101"
type input "Kiryas Joel"
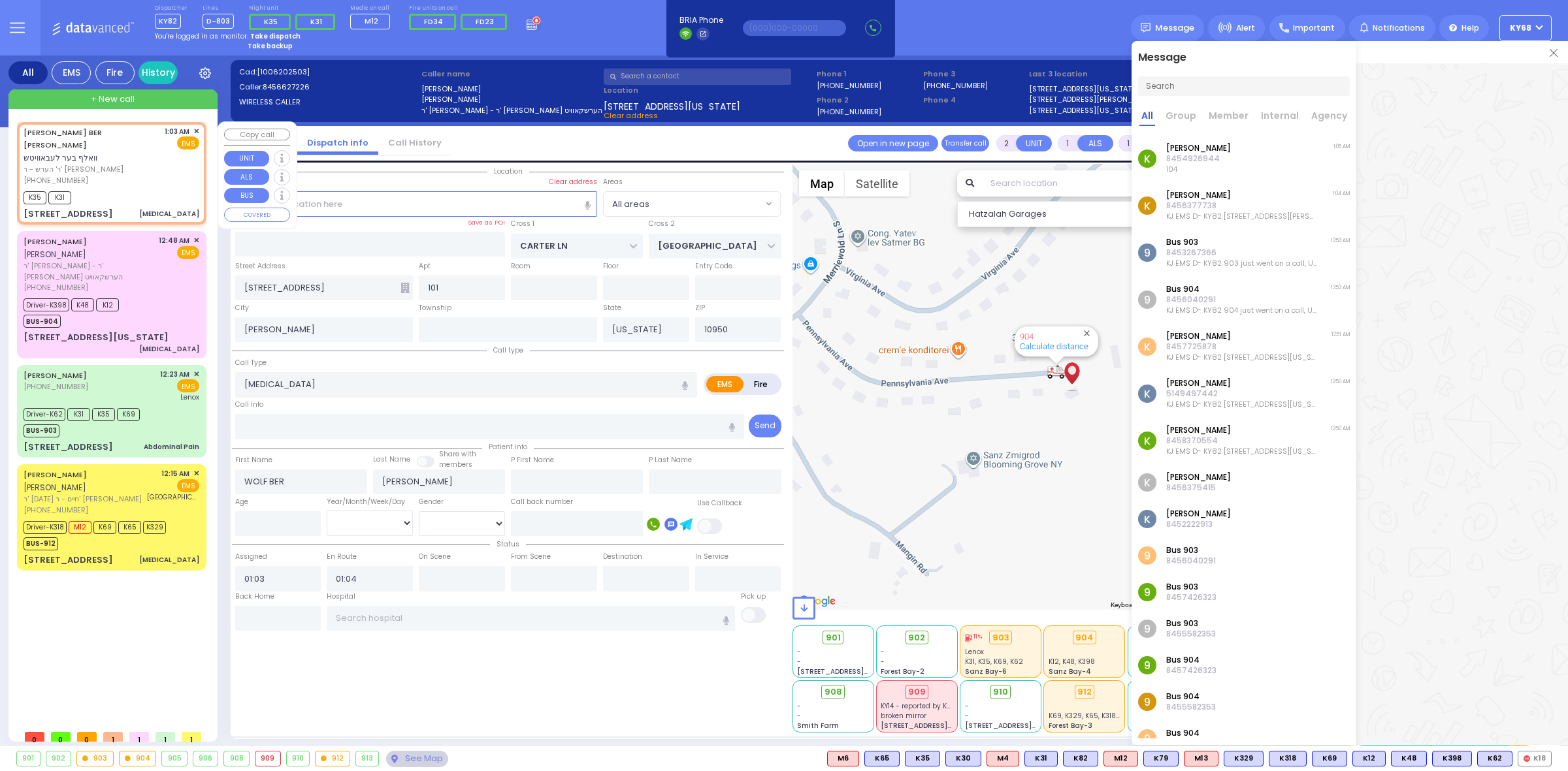
select select "Hatzalah Garages"
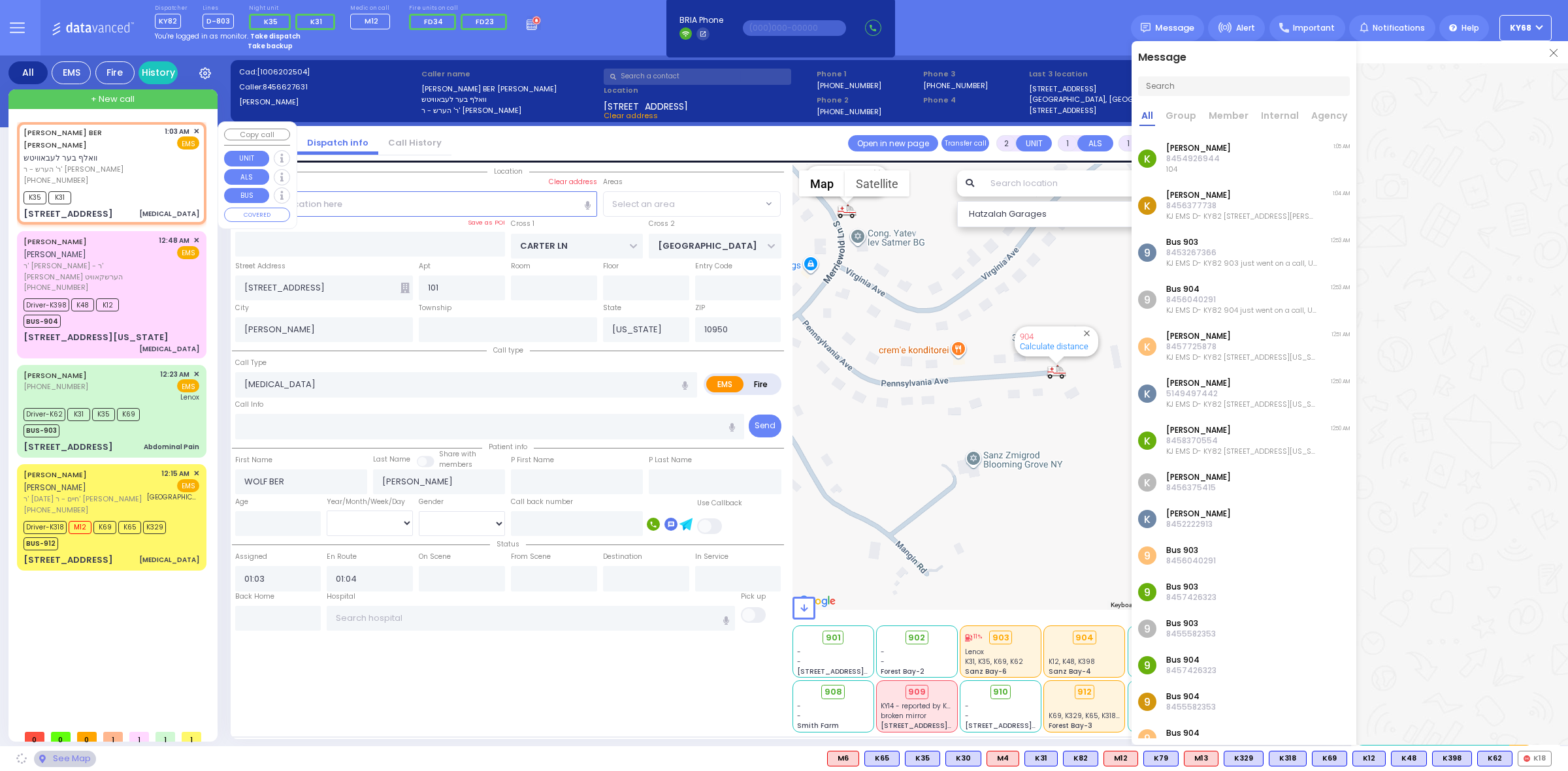
select select "SECTION 2"
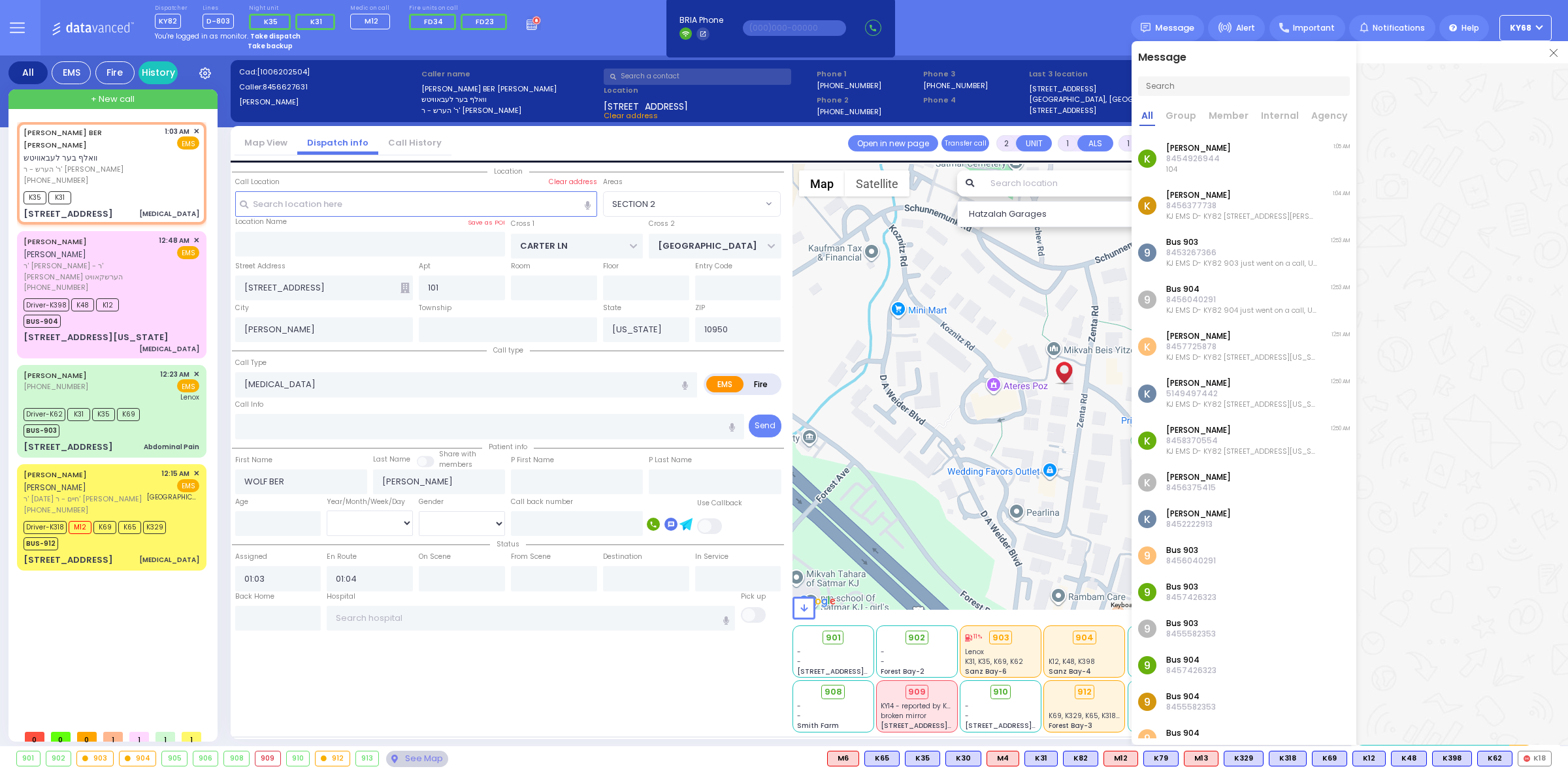
click at [1227, 155] on p "8454926944" at bounding box center [1198, 159] width 65 height 10
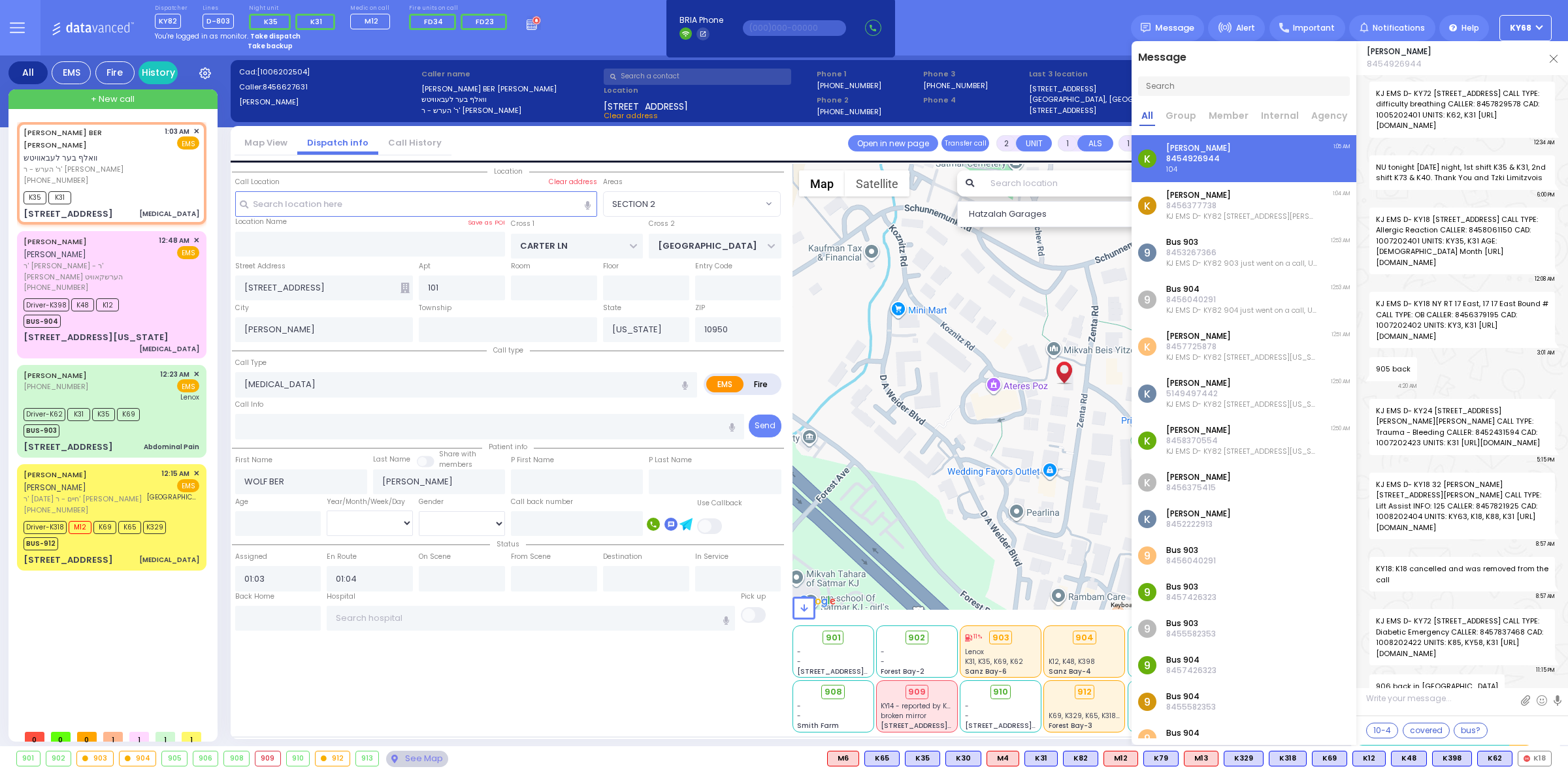
scroll to position [66853, 0]
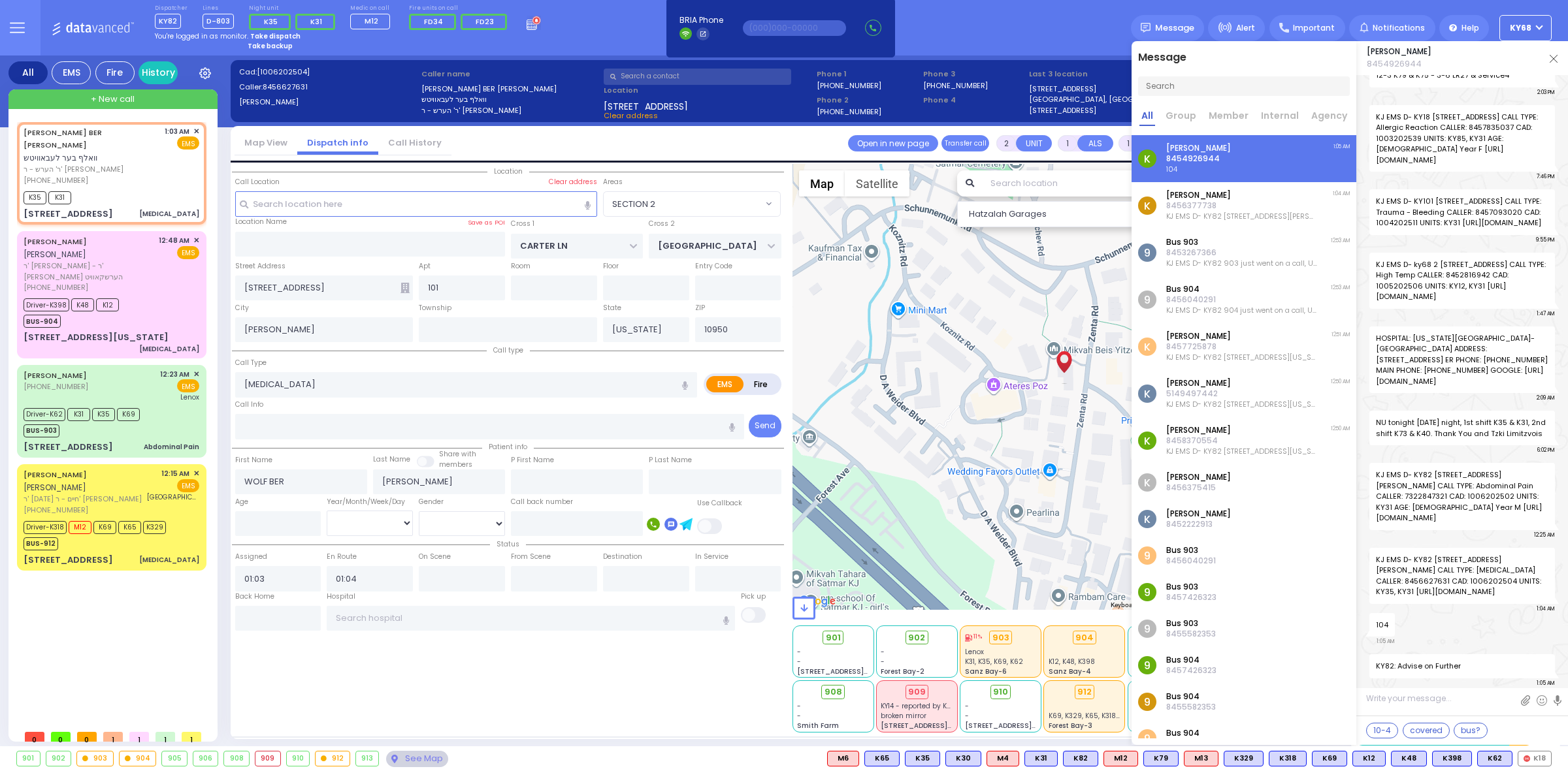
click at [1555, 59] on img at bounding box center [1553, 59] width 8 height 8
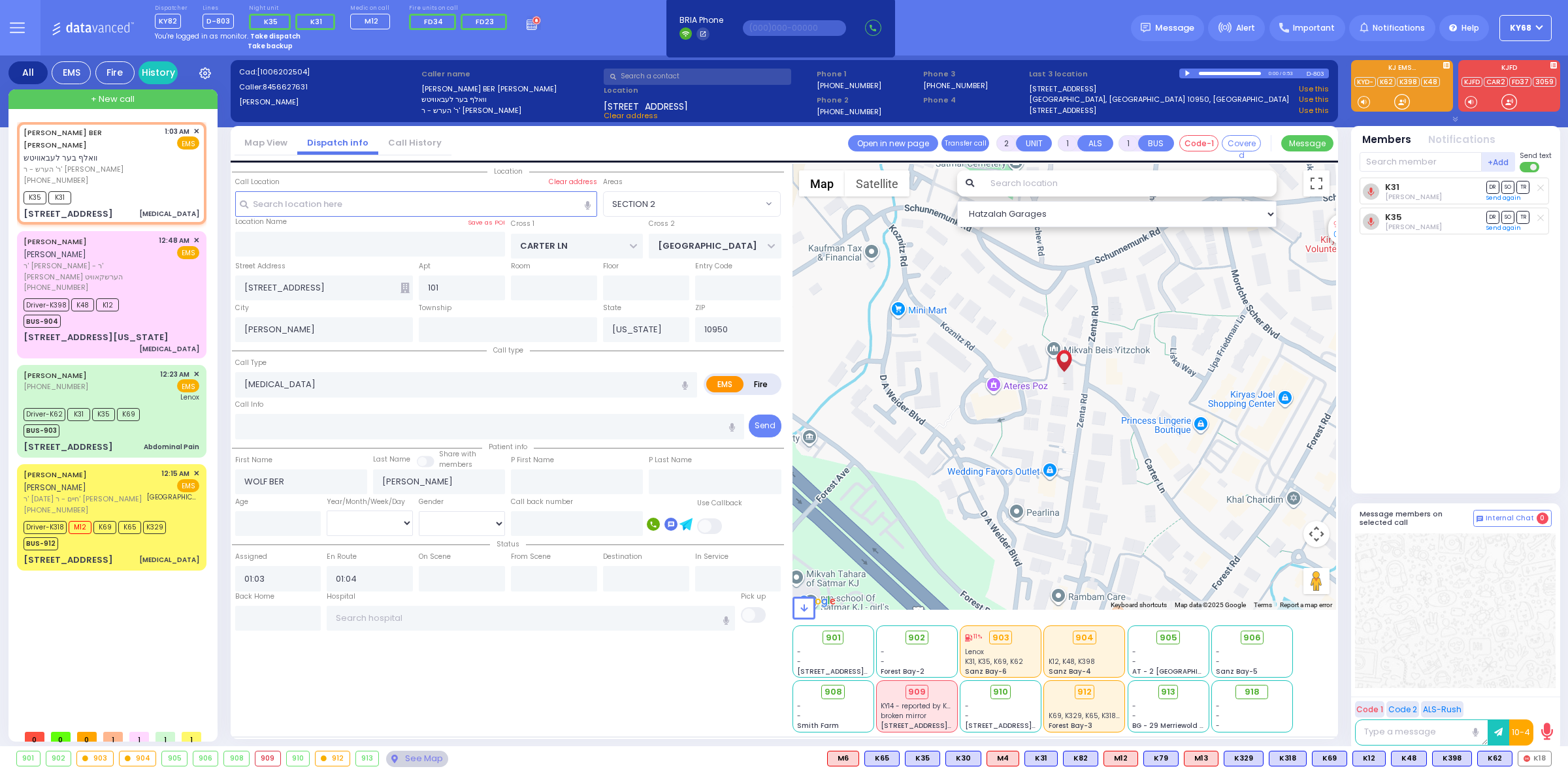
click at [1187, 73] on div at bounding box center [1189, 73] width 7 height 6
click at [1233, 74] on div at bounding box center [1231, 73] width 63 height 3
click at [1210, 73] on div at bounding box center [1225, 73] width 51 height 2
click at [1205, 72] on div at bounding box center [1231, 73] width 63 height 3
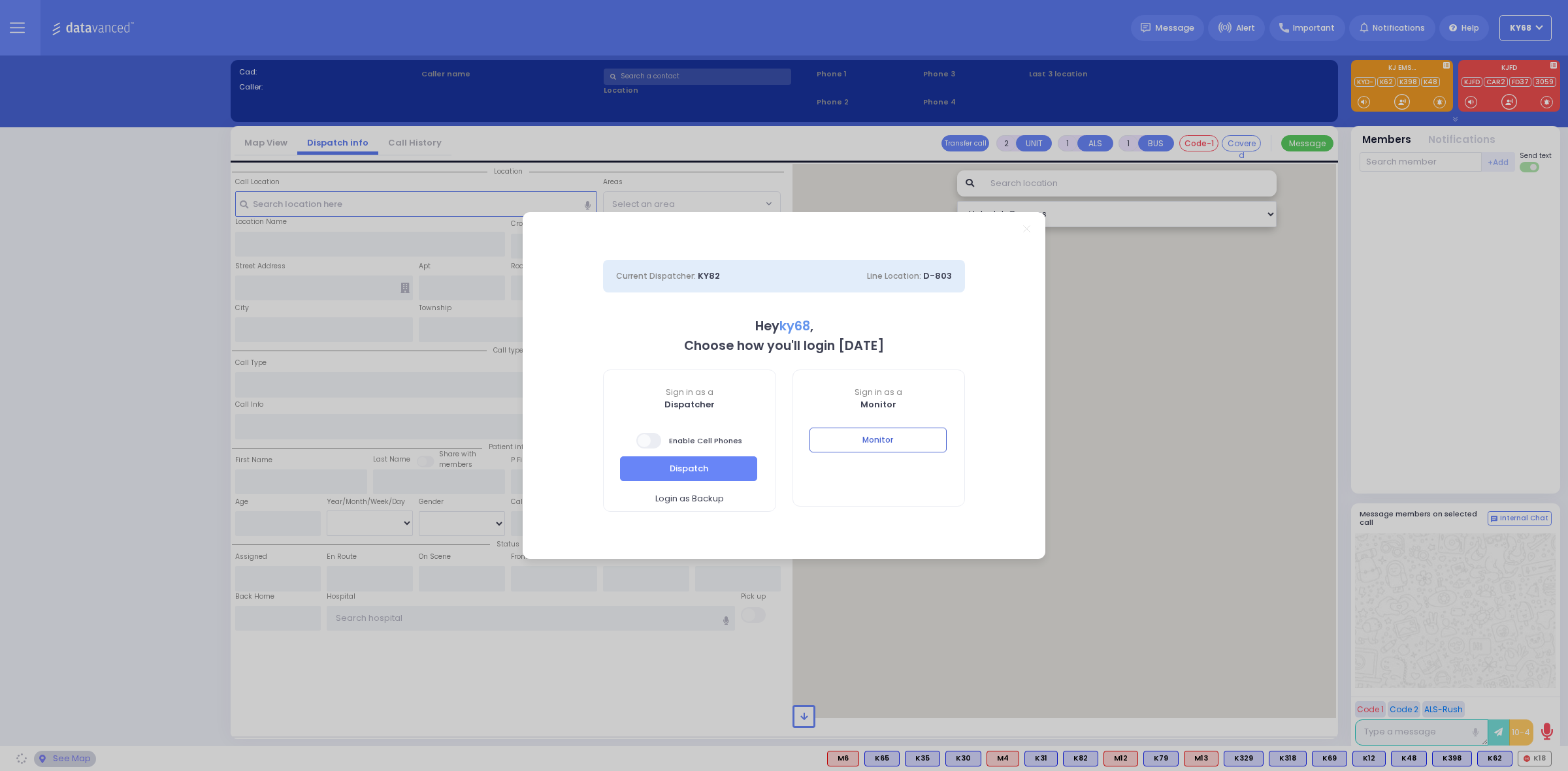
select select "12"
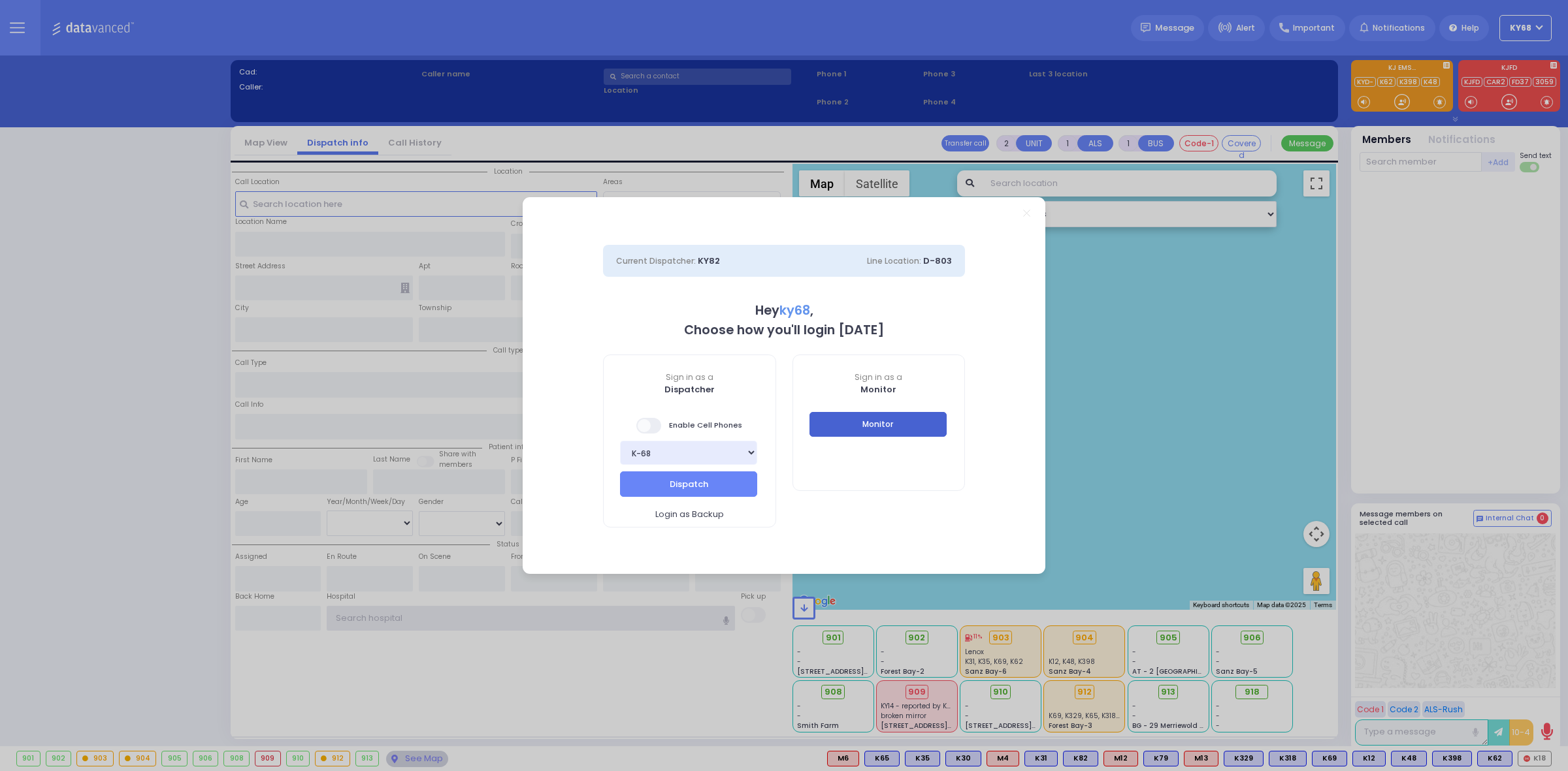
type input "ky68"
click at [849, 419] on button "Monitor" at bounding box center [878, 424] width 137 height 24
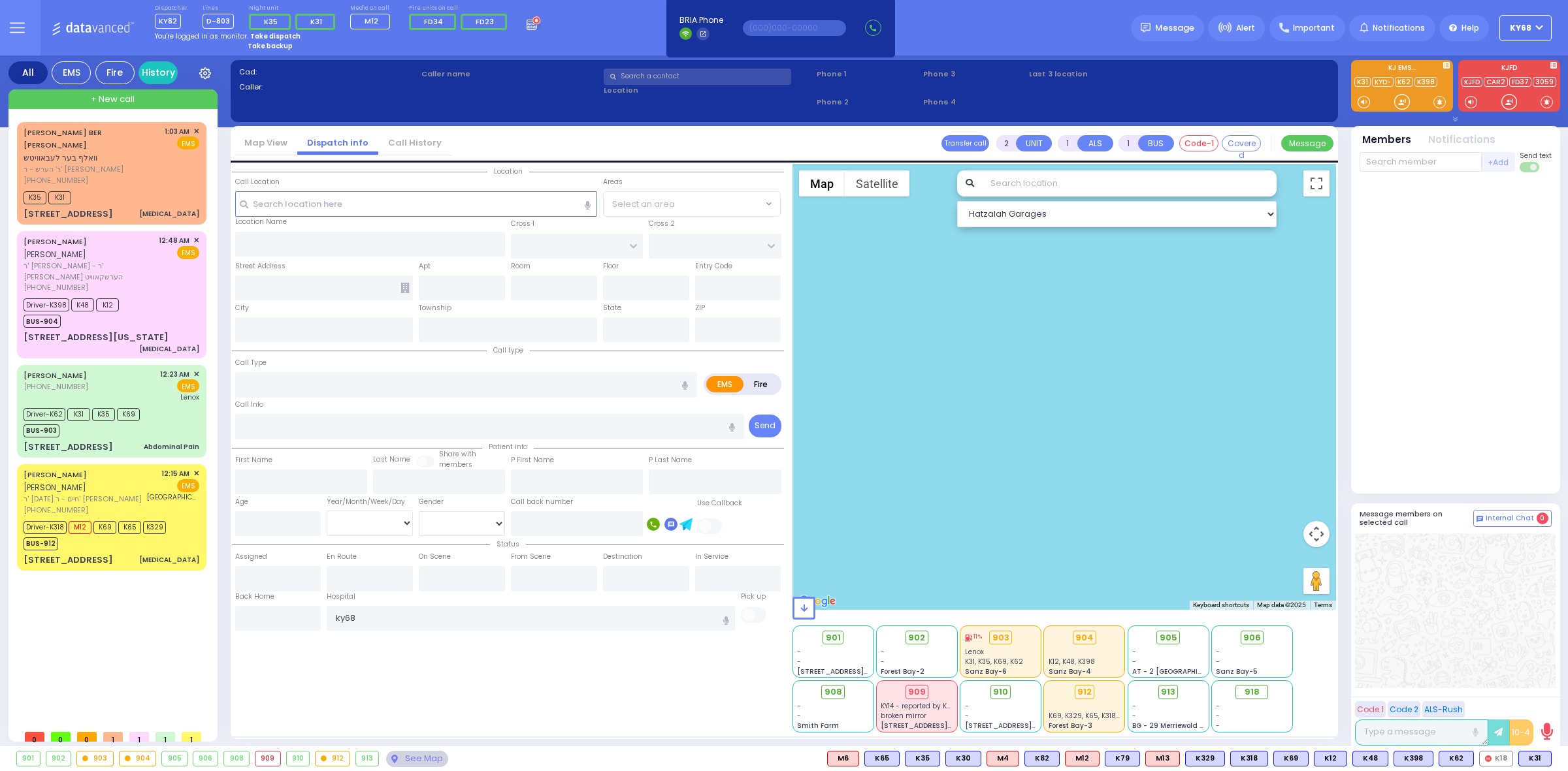
select select
type input "[MEDICAL_DATA]"
radio input "true"
type input "WOLF BER"
type input "LEBOWITZ"
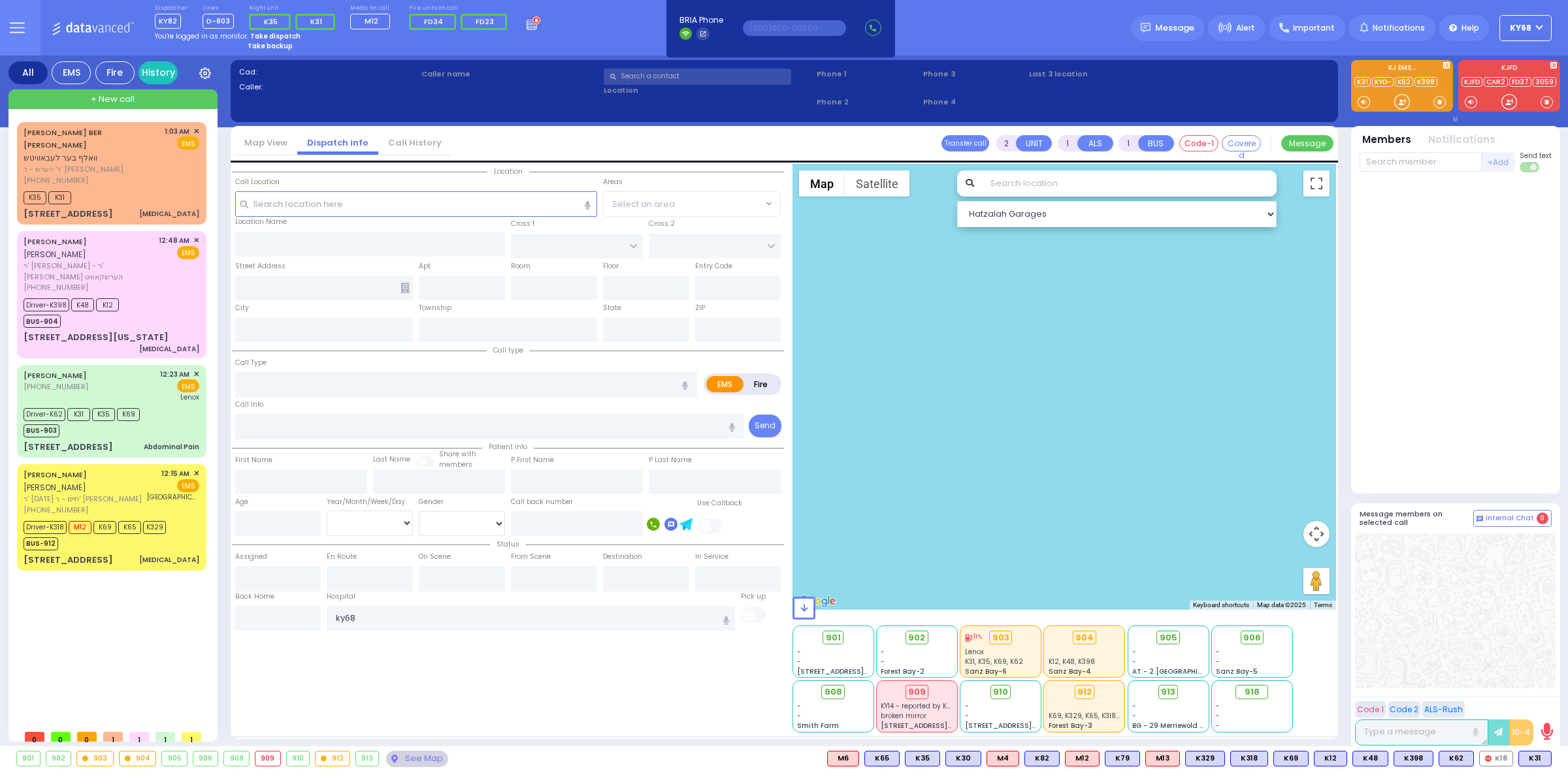
select select
type input "01:03"
type input "01:04"
type input "CARTER LN"
type input "KOSNITZ RD"
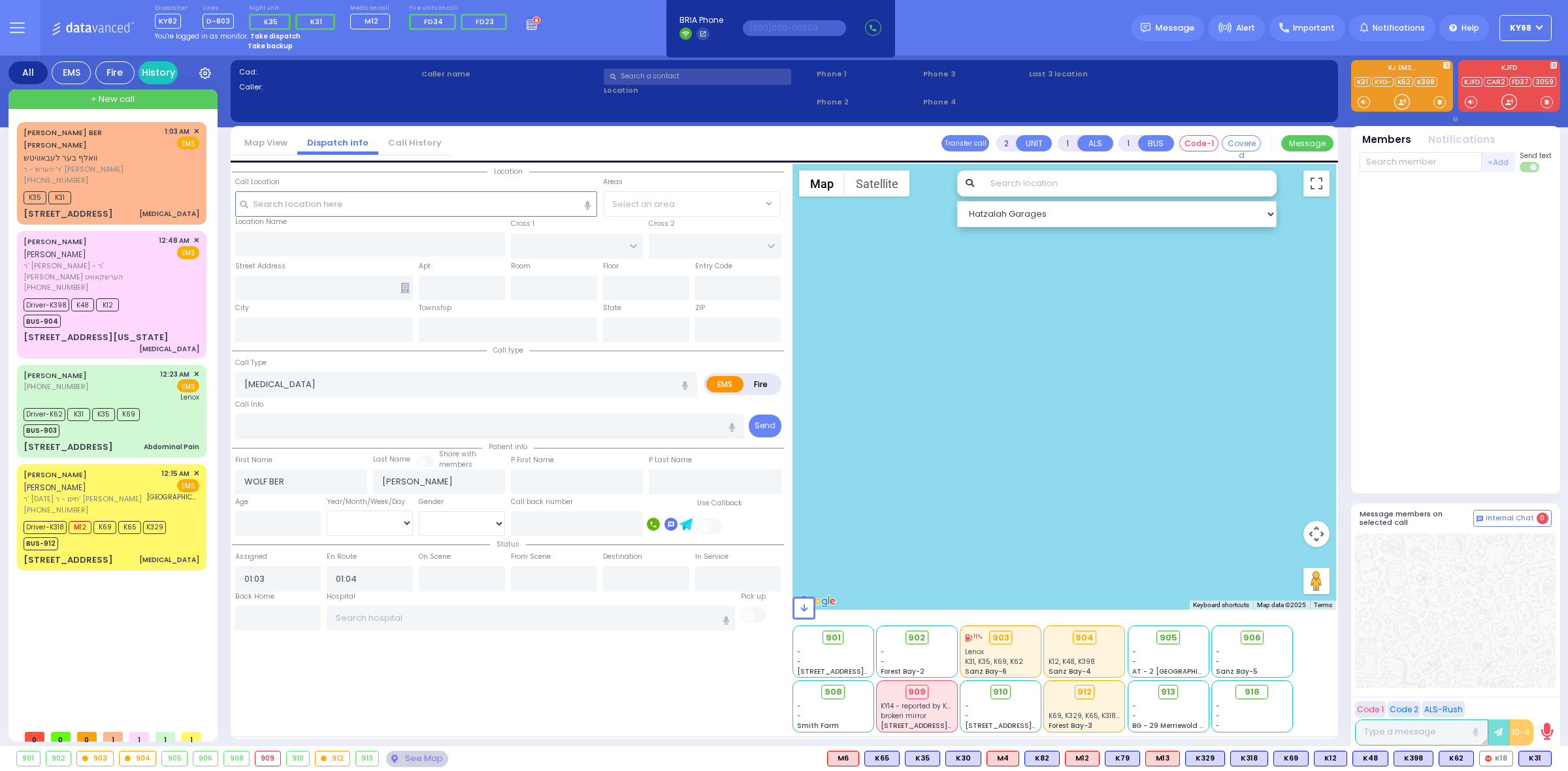
type input "8 Zenta Road"
type input "101"
type input "Kiryas Joel"
type input "New York"
type input "10950"
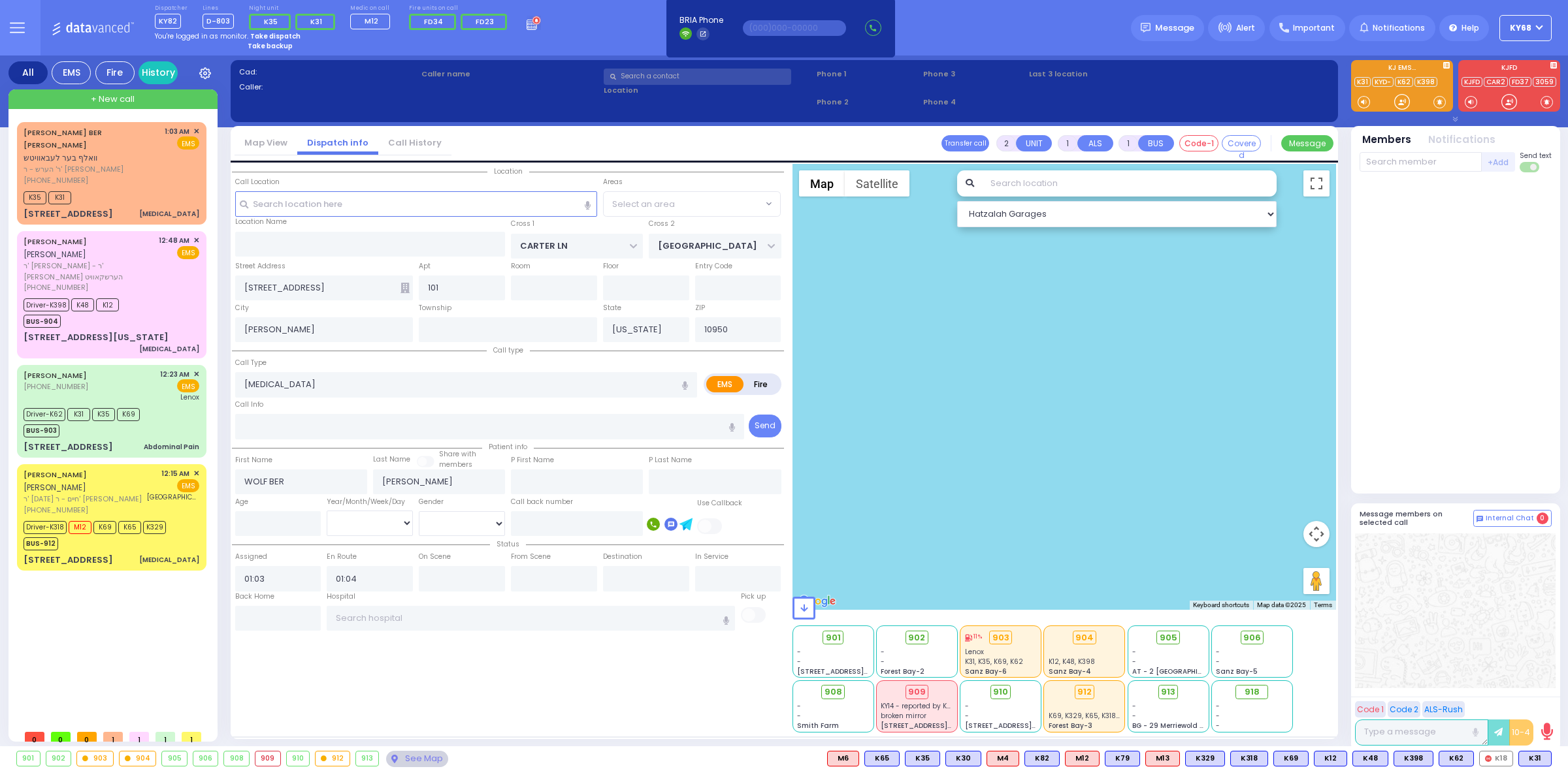
select select "SECTION 2"
select select "Hatzalah Garages"
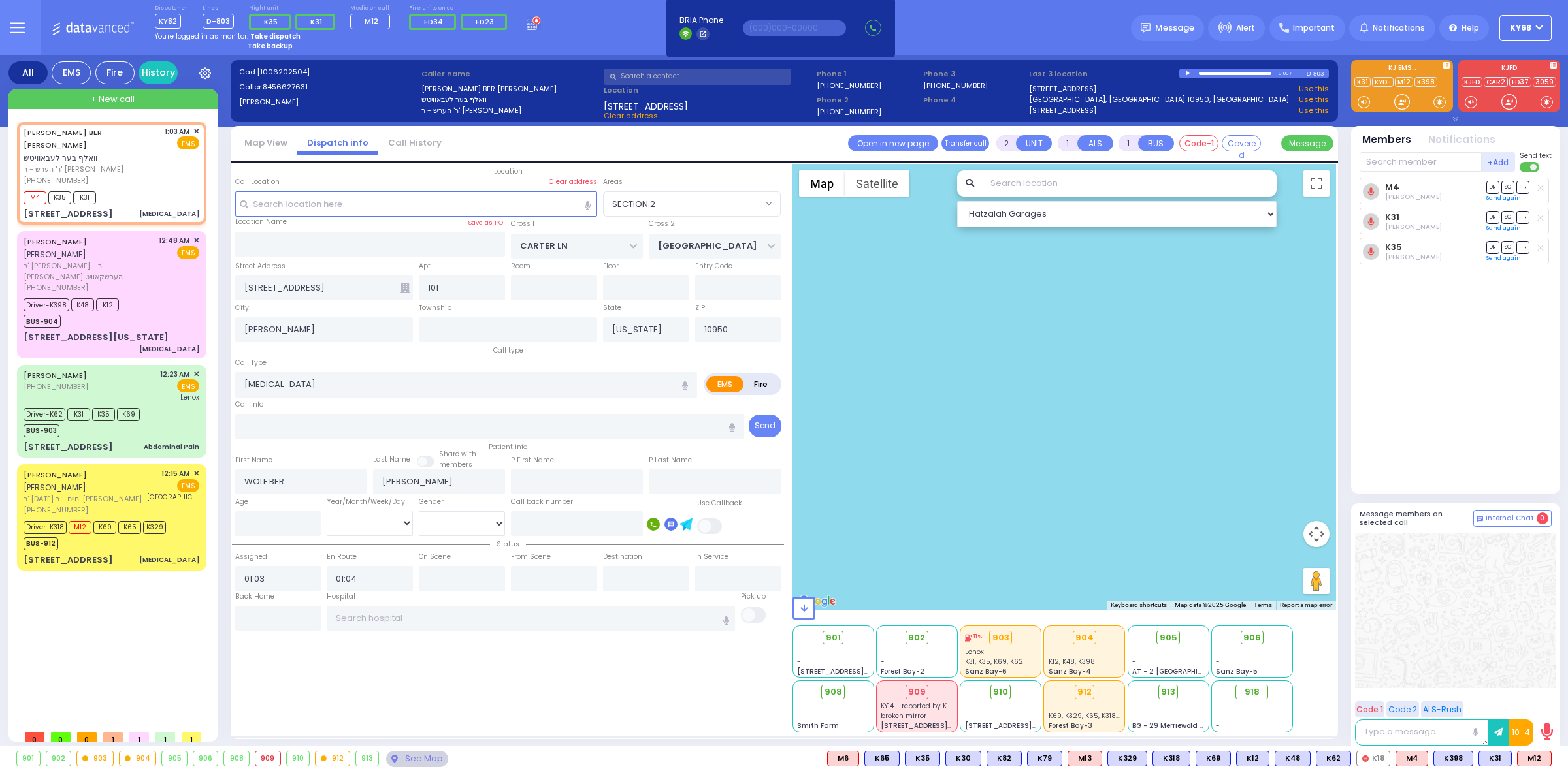
select select
radio input "true"
select select
radio input "true"
select select
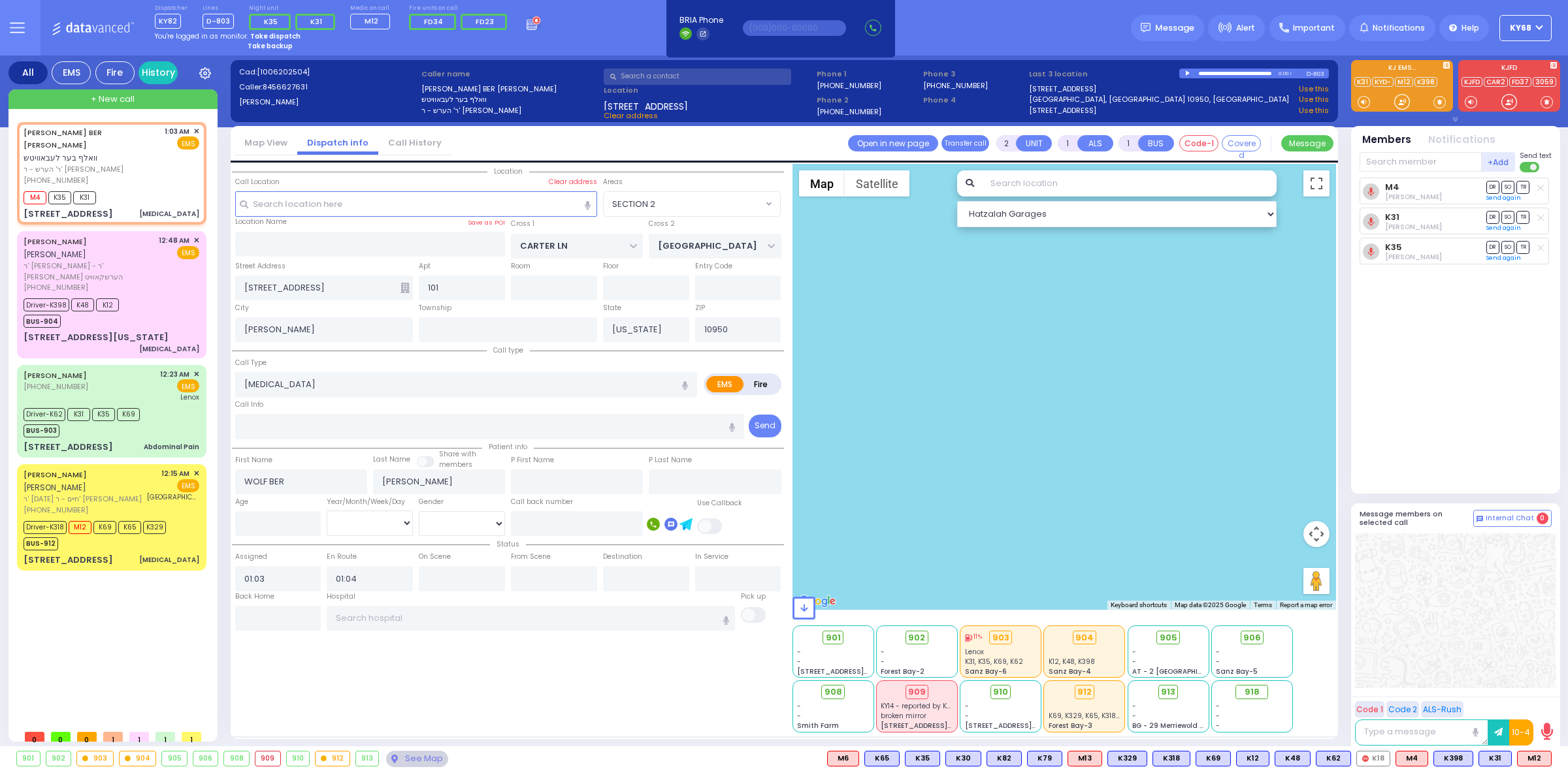
select select "SECTION 2"
select select "Hatzalah Garages"
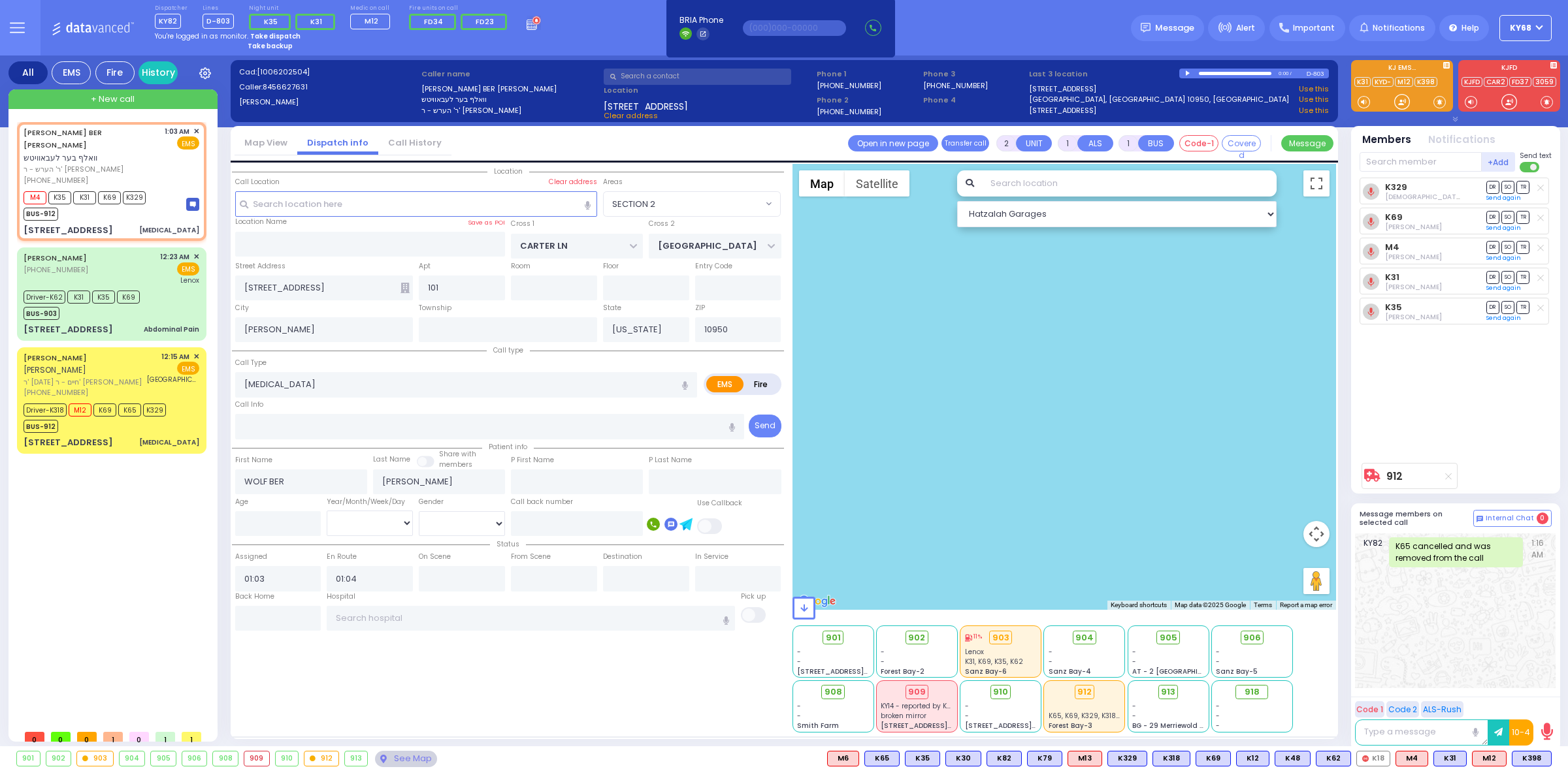
select select
radio input "true"
select select
select select "SECTION 2"
select select "Hatzalah Garages"
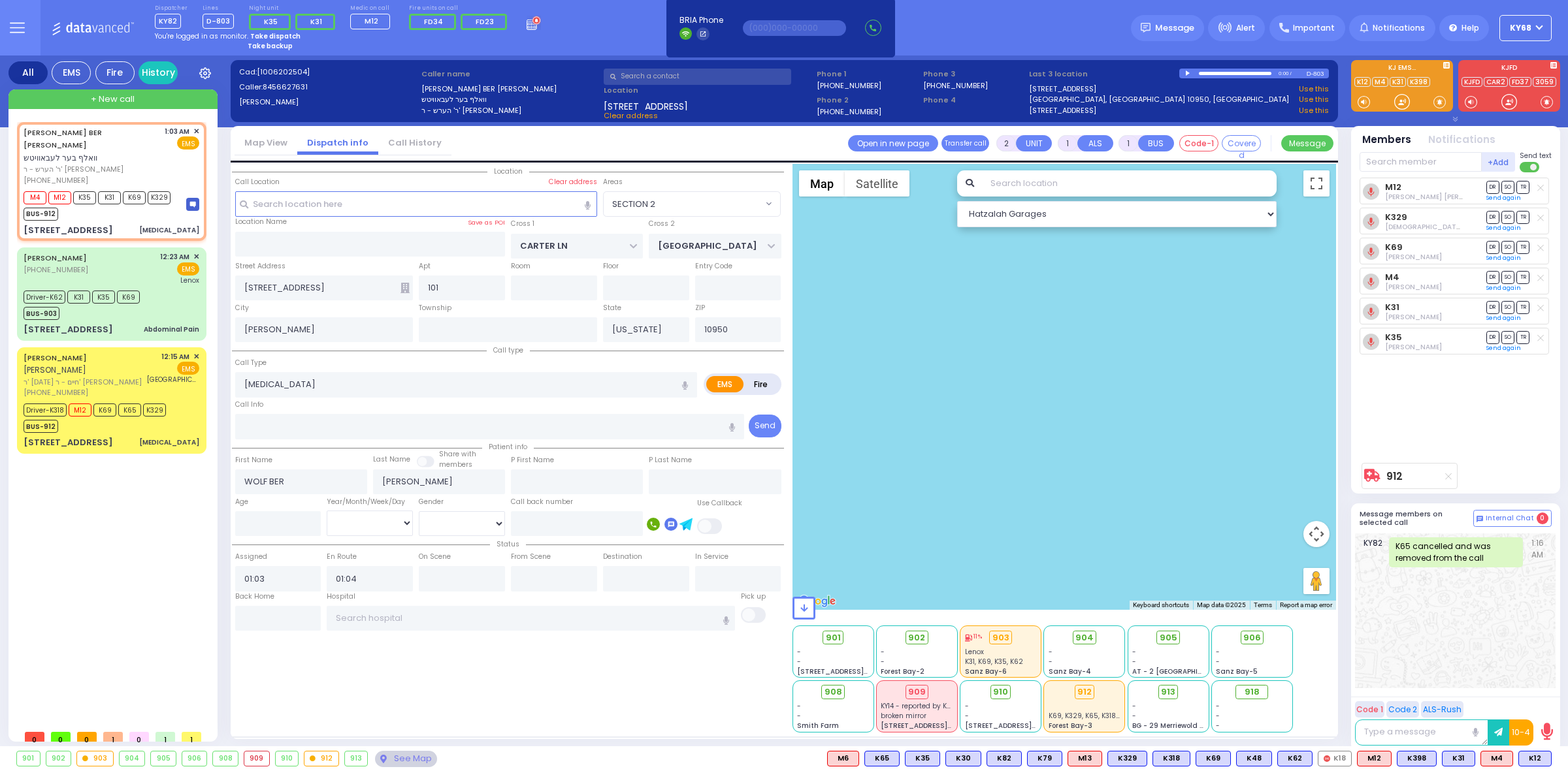
select select
radio input "true"
select select
select select "SECTION 2"
select select "Hatzalah Garages"
